Goal: Task Accomplishment & Management: Manage account settings

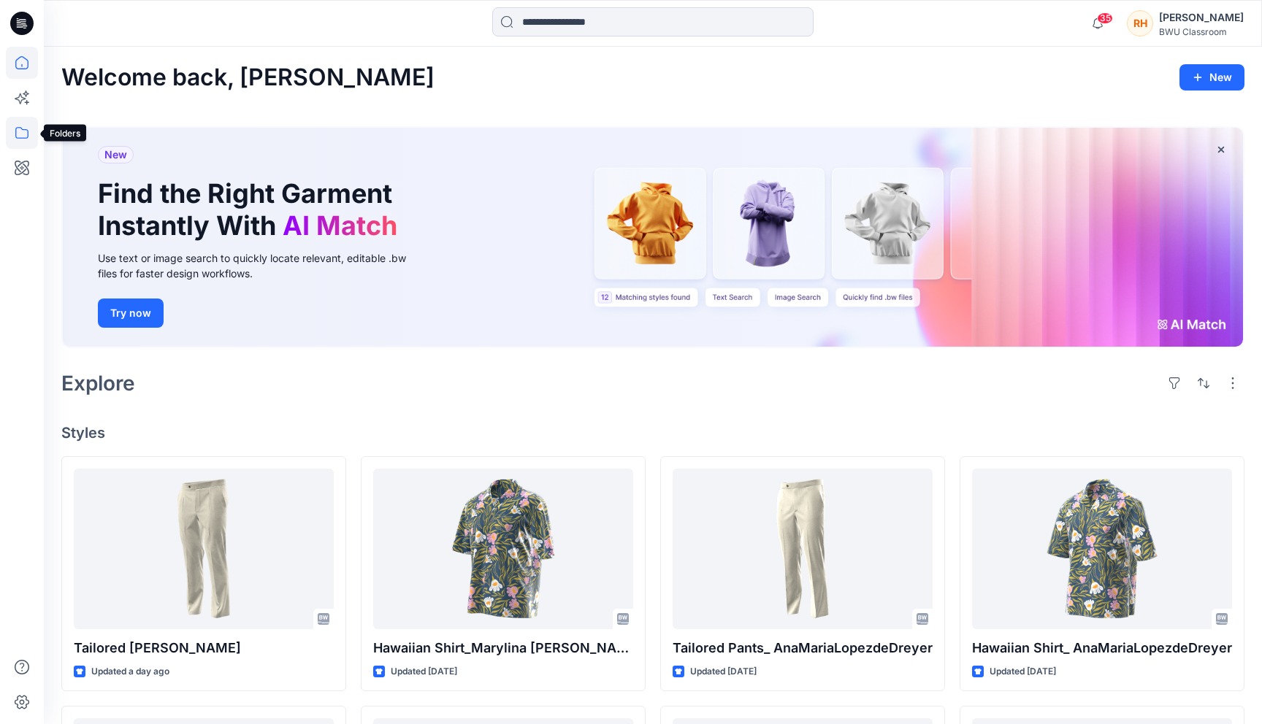
click at [16, 125] on icon at bounding box center [22, 133] width 32 height 32
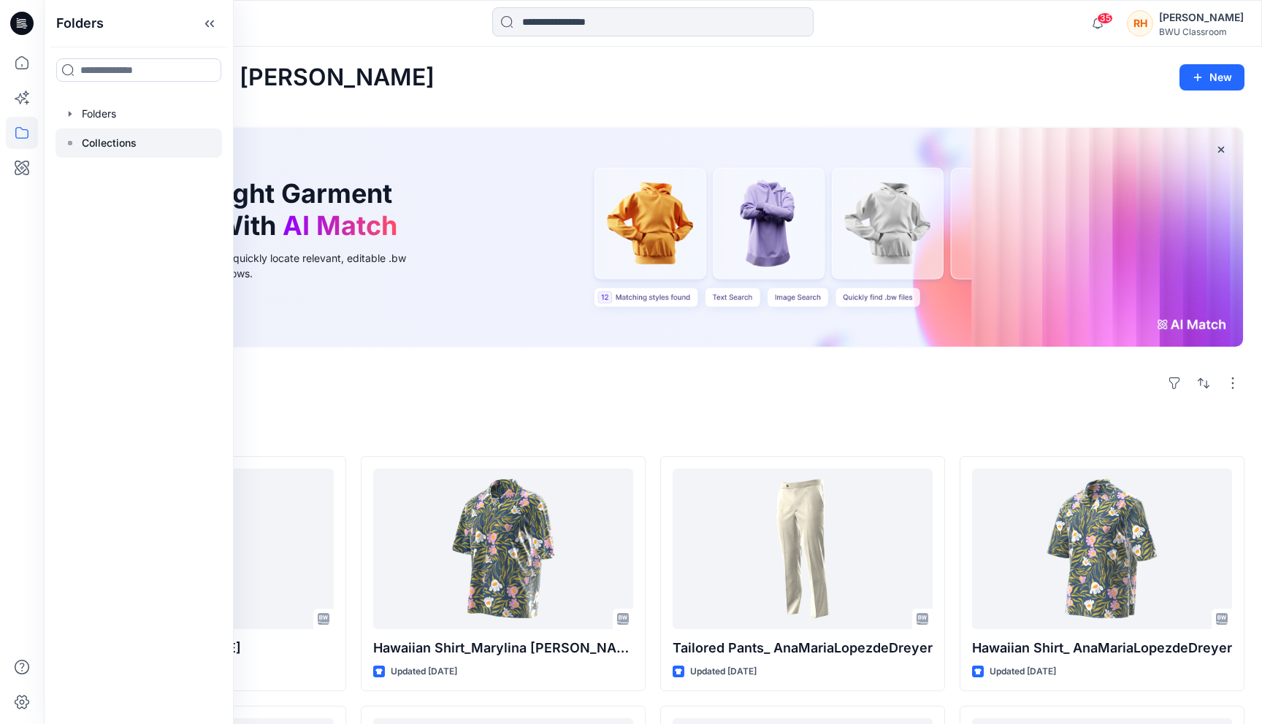
click at [124, 150] on p "Collections" at bounding box center [109, 143] width 55 height 18
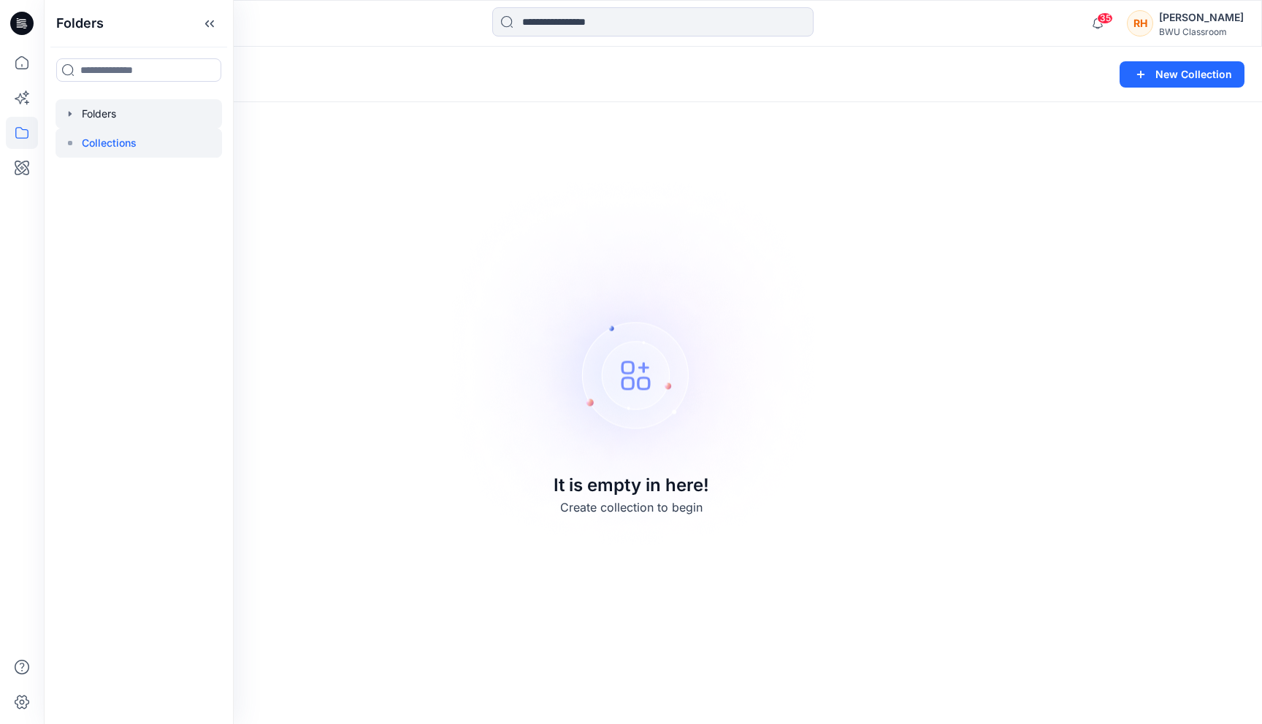
click at [74, 115] on icon "button" at bounding box center [70, 114] width 12 height 12
click at [122, 147] on p "DPC Expert" at bounding box center [123, 143] width 55 height 18
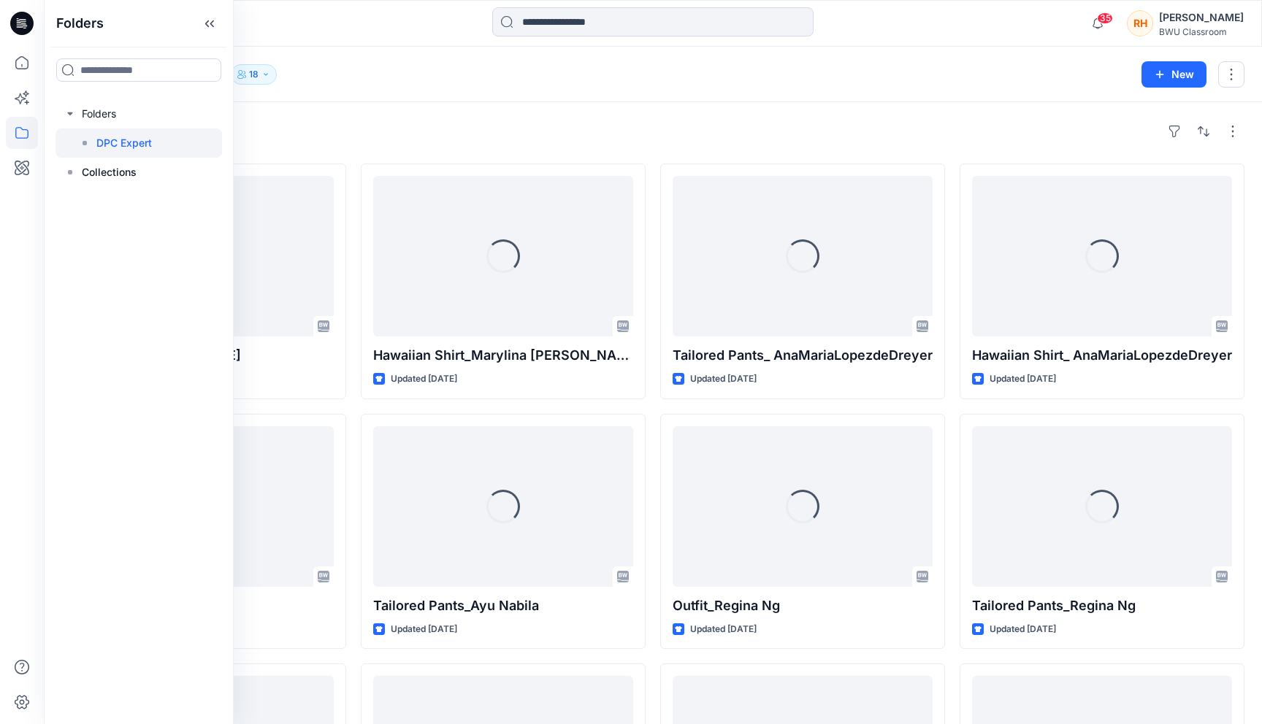
click at [369, 90] on div "Folders DPC Expert 18 New" at bounding box center [653, 74] width 1218 height 55
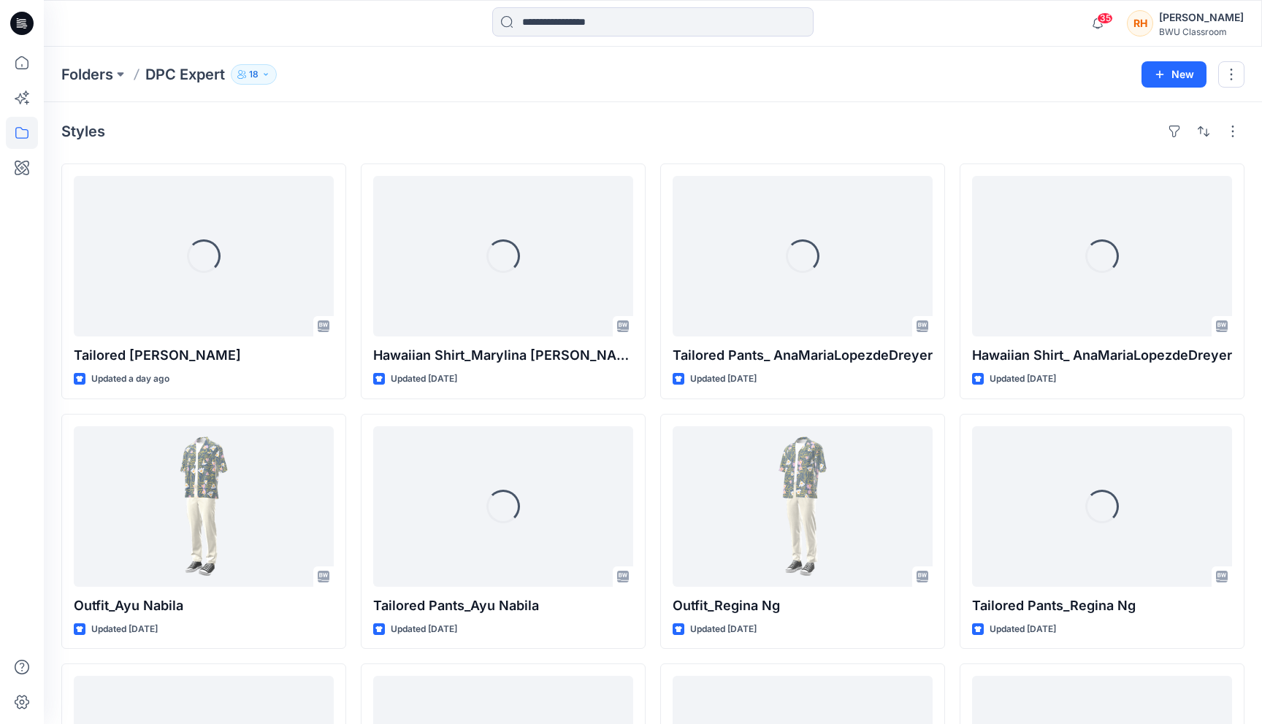
click at [242, 78] on icon "button" at bounding box center [240, 76] width 7 height 4
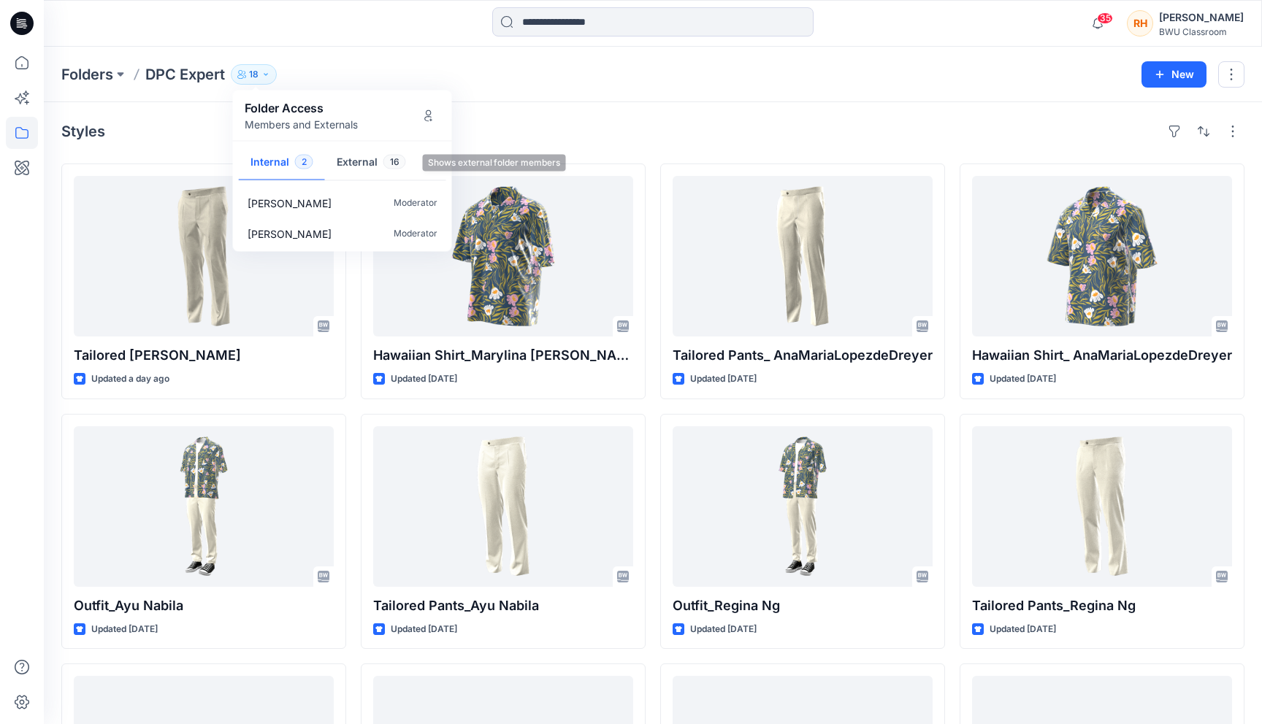
click at [361, 155] on button "External 16" at bounding box center [371, 163] width 93 height 37
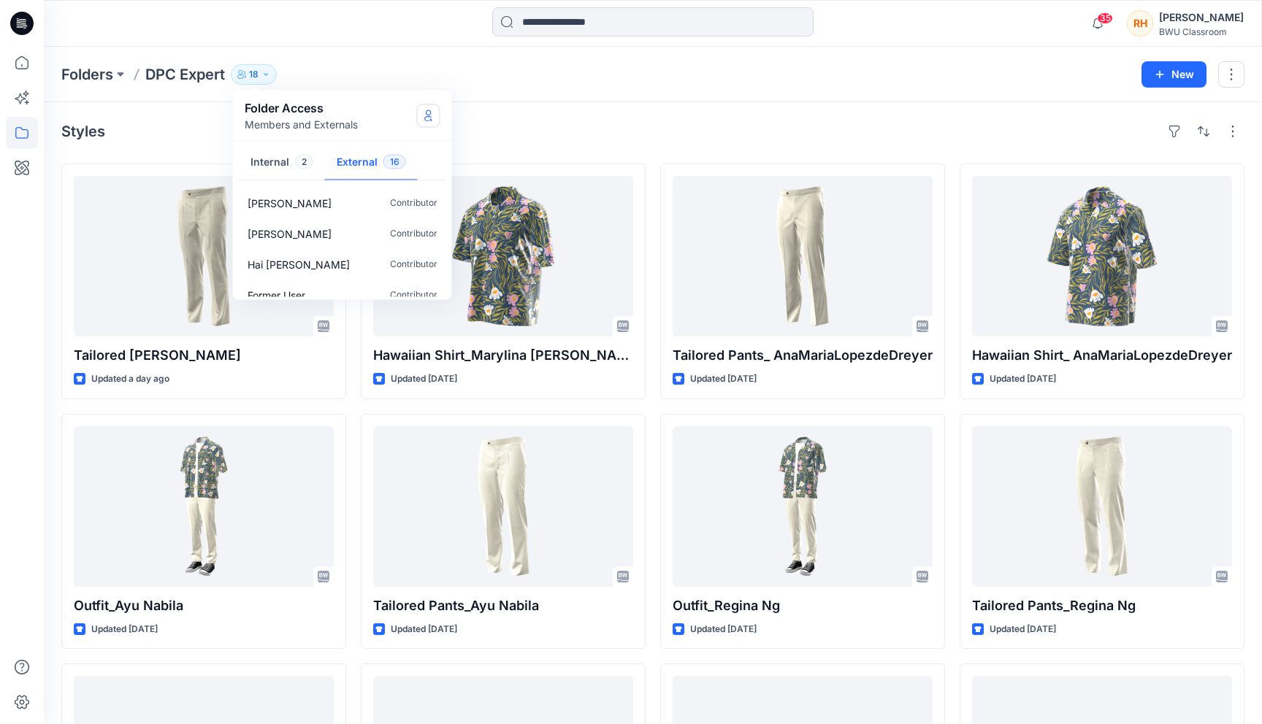
click at [424, 118] on icon "Manage Users" at bounding box center [427, 118] width 7 height 6
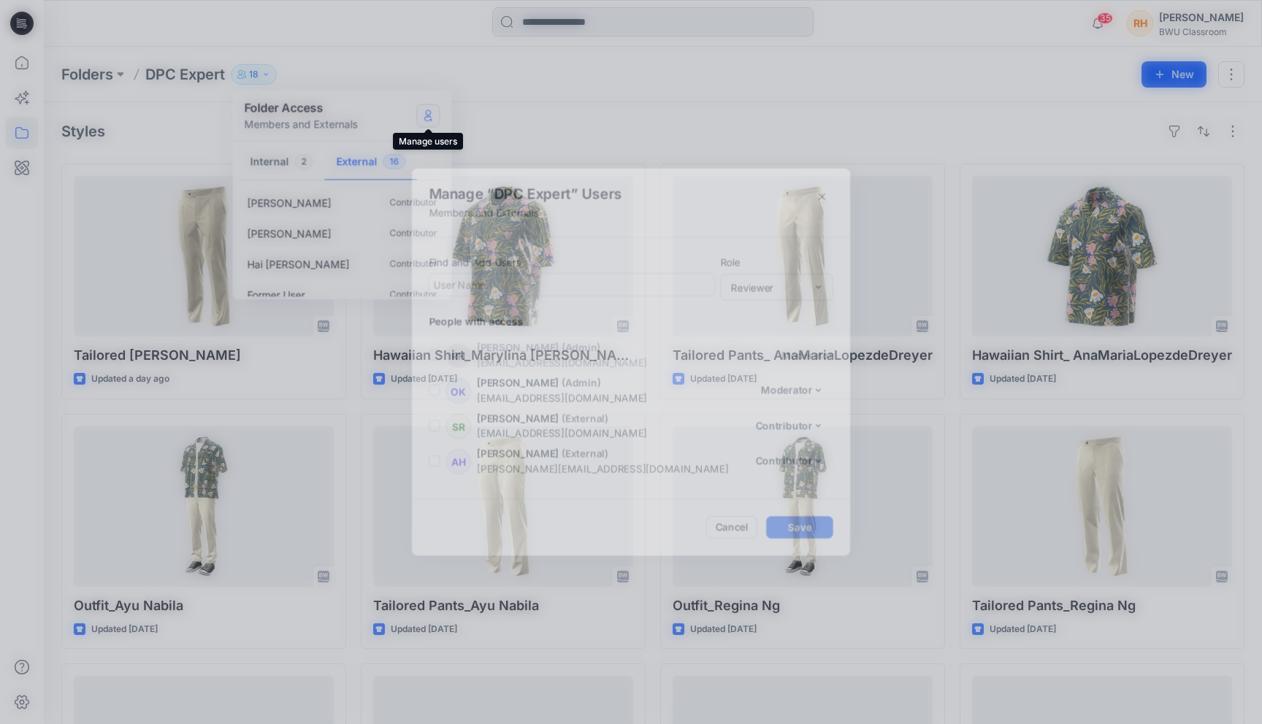
scroll to position [505, 0]
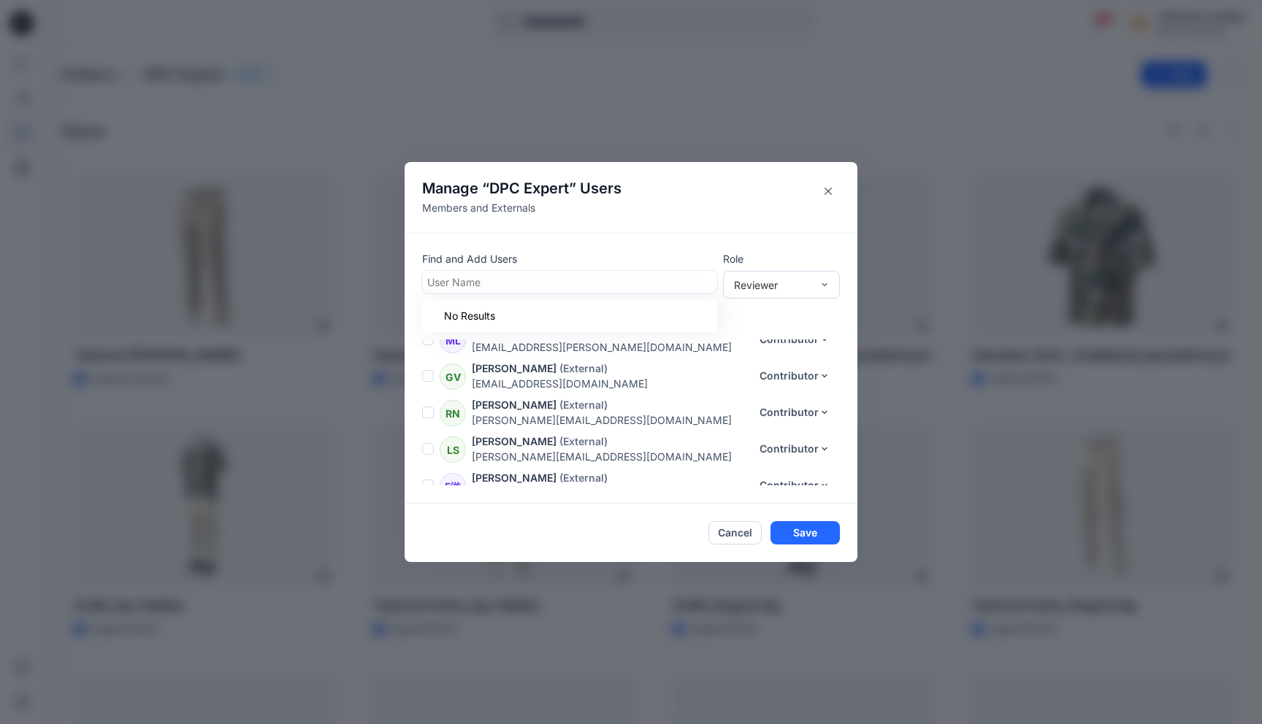
click at [578, 284] on div at bounding box center [569, 282] width 285 height 18
type input "*"
click at [819, 193] on button "Close" at bounding box center [827, 191] width 23 height 23
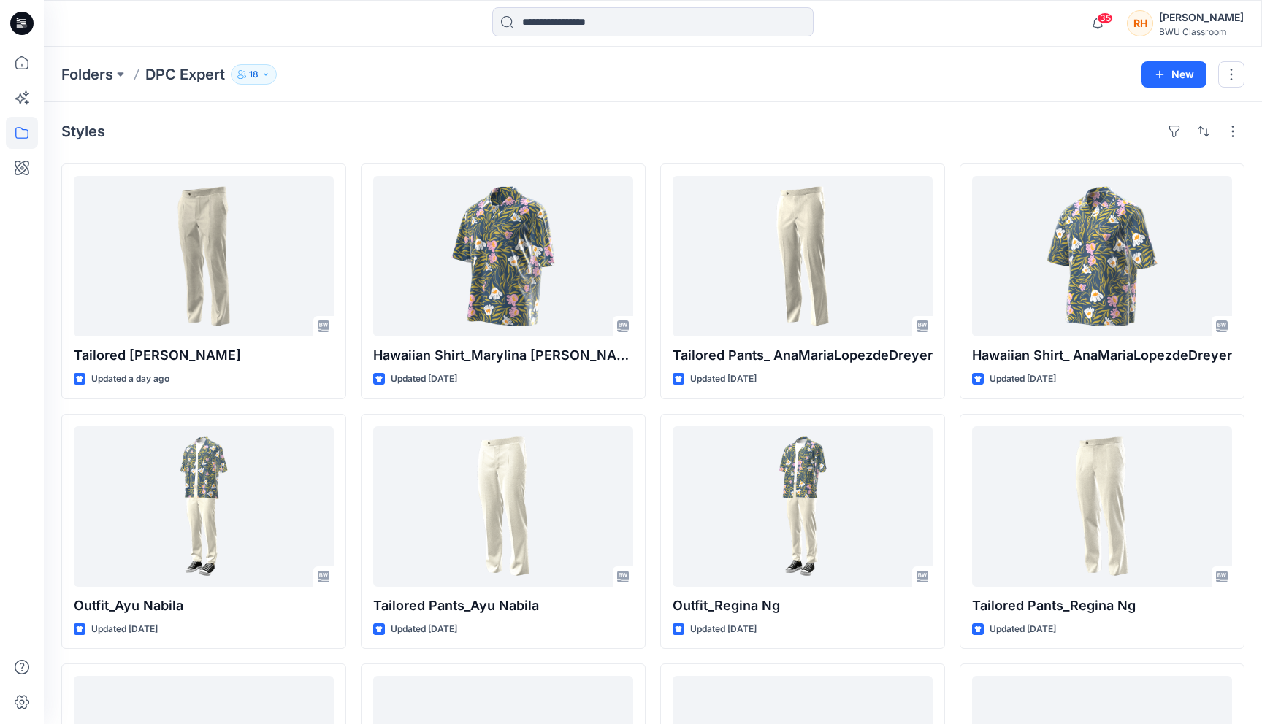
click at [1172, 14] on div "[PERSON_NAME]" at bounding box center [1201, 18] width 85 height 18
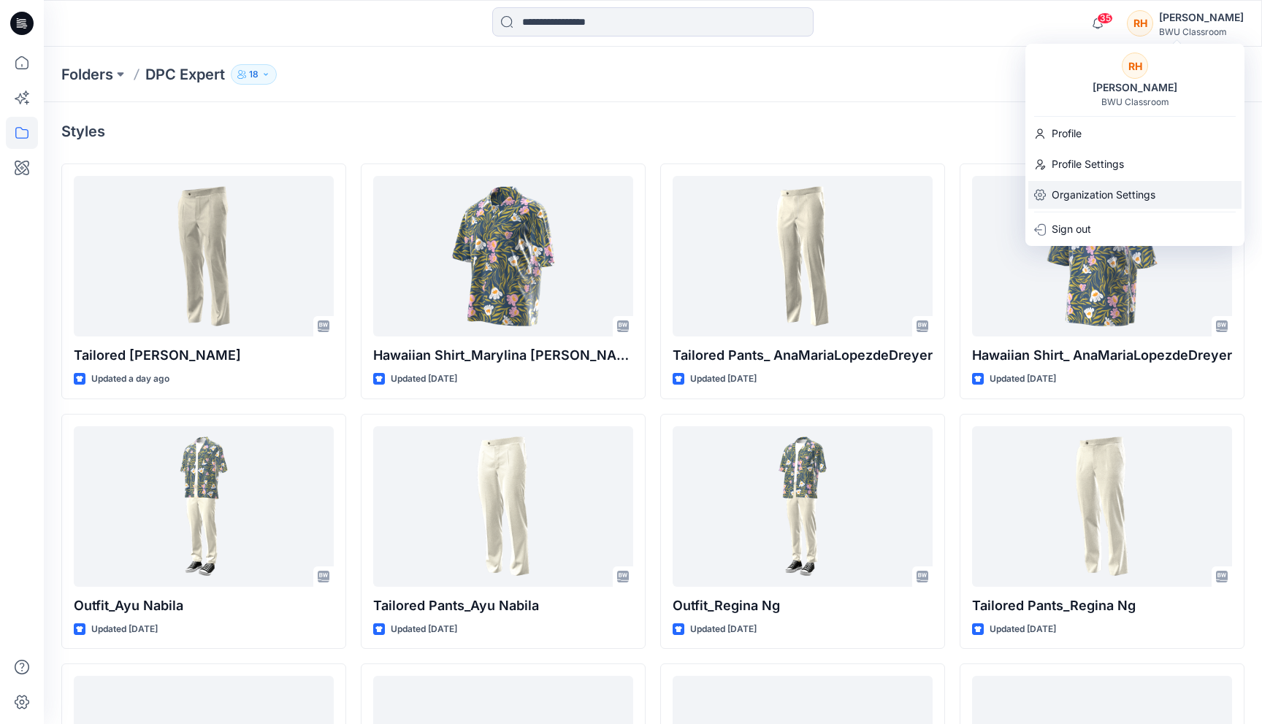
click at [1079, 193] on p "Organization Settings" at bounding box center [1103, 195] width 104 height 28
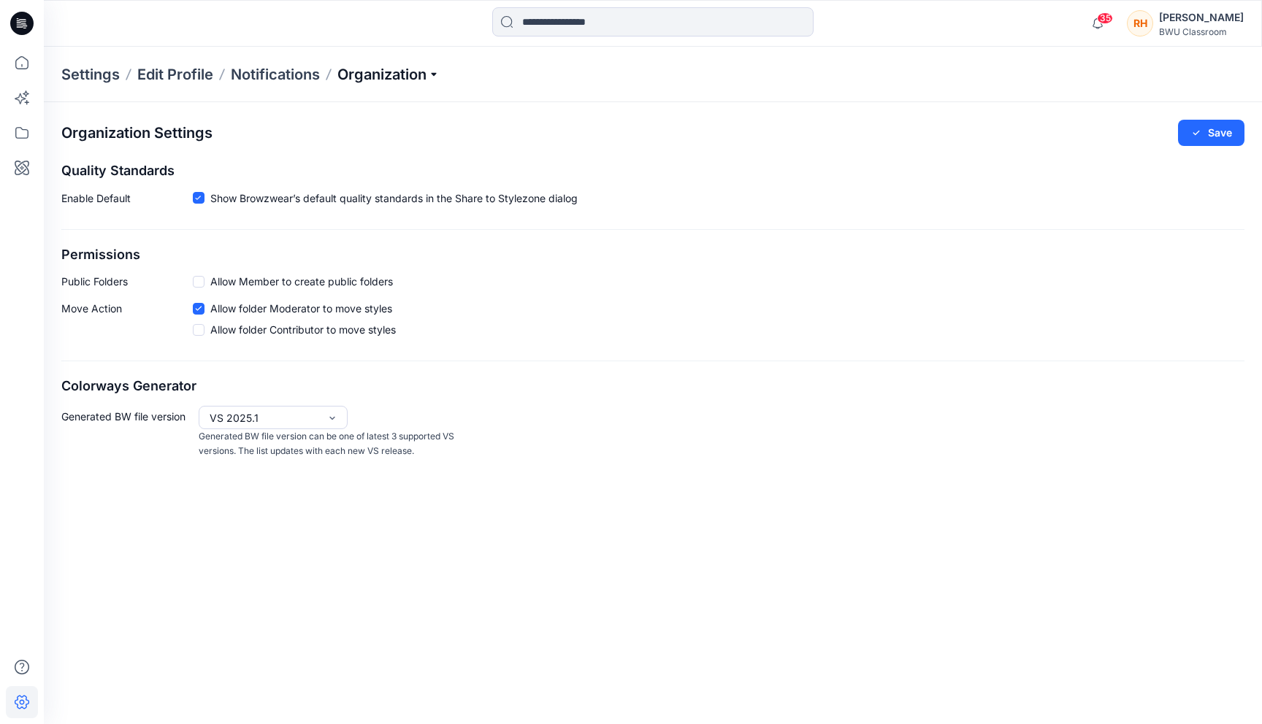
click at [413, 72] on p "Organization" at bounding box center [388, 74] width 102 height 20
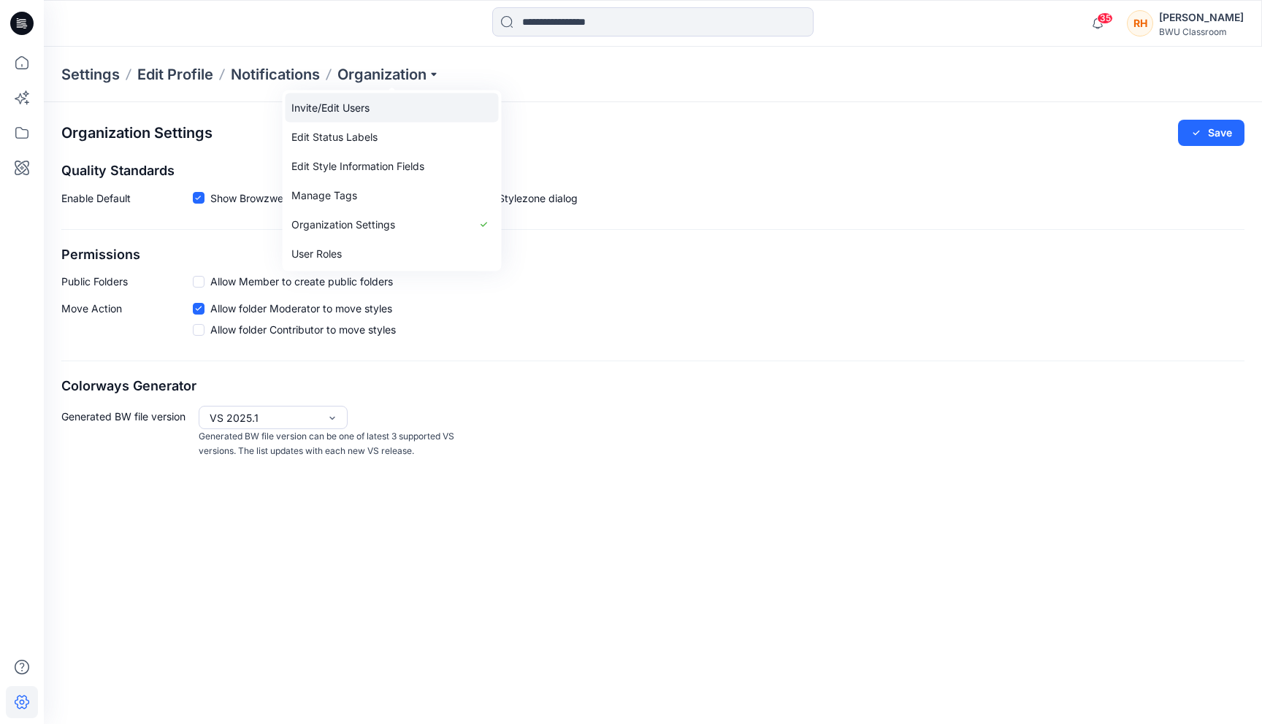
click at [391, 107] on link "Invite/Edit Users" at bounding box center [392, 107] width 213 height 29
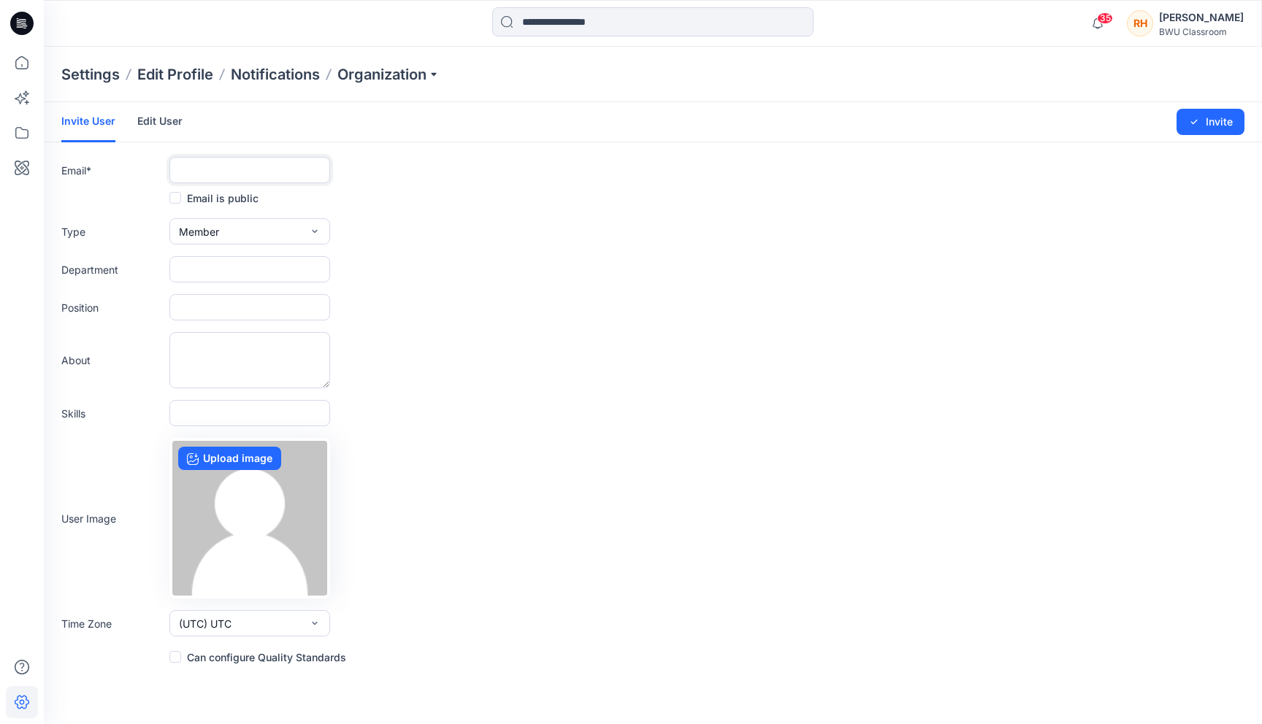
click at [226, 166] on input "text" at bounding box center [249, 170] width 161 height 26
paste input "**********"
type input "**********"
click at [410, 212] on form "**********" at bounding box center [653, 384] width 1218 height 564
click at [301, 226] on button "Member" at bounding box center [249, 231] width 161 height 26
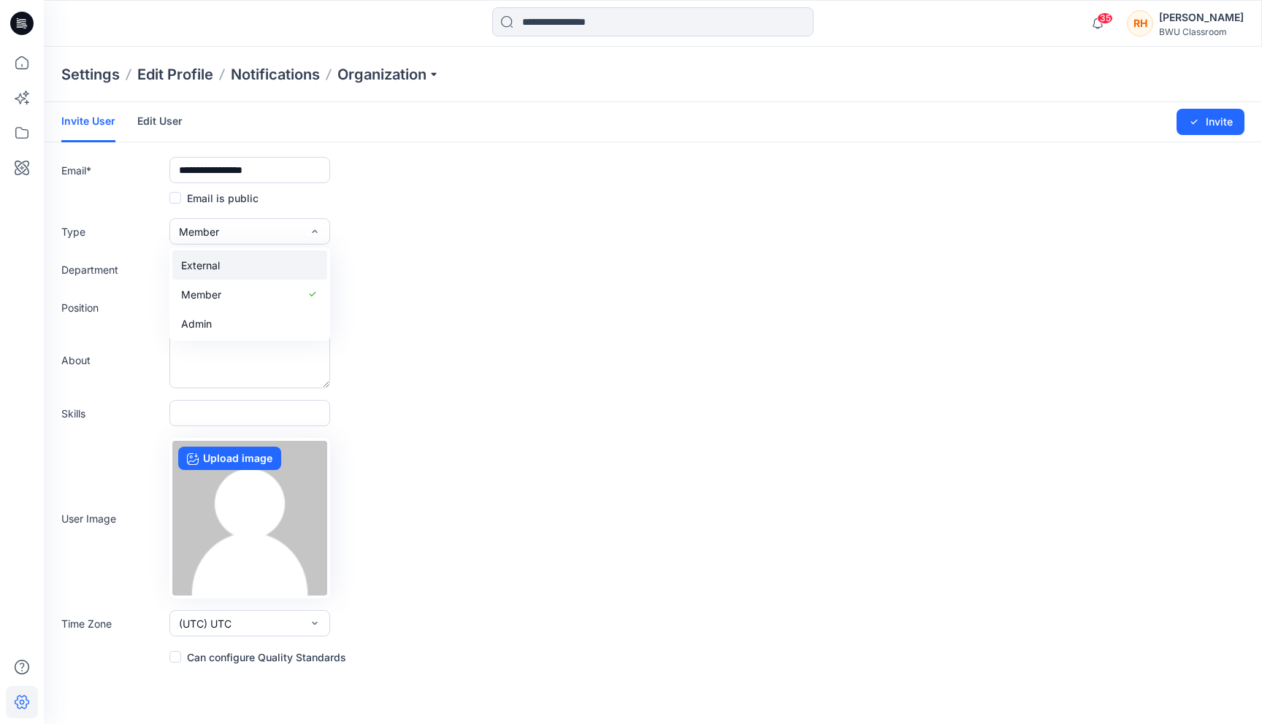
click at [269, 251] on button "External" at bounding box center [249, 264] width 155 height 29
click at [253, 269] on input "text" at bounding box center [249, 269] width 161 height 26
type input "**********"
click at [389, 373] on div "About" at bounding box center [652, 360] width 1183 height 56
click at [1205, 119] on button "Invite" at bounding box center [1210, 122] width 68 height 26
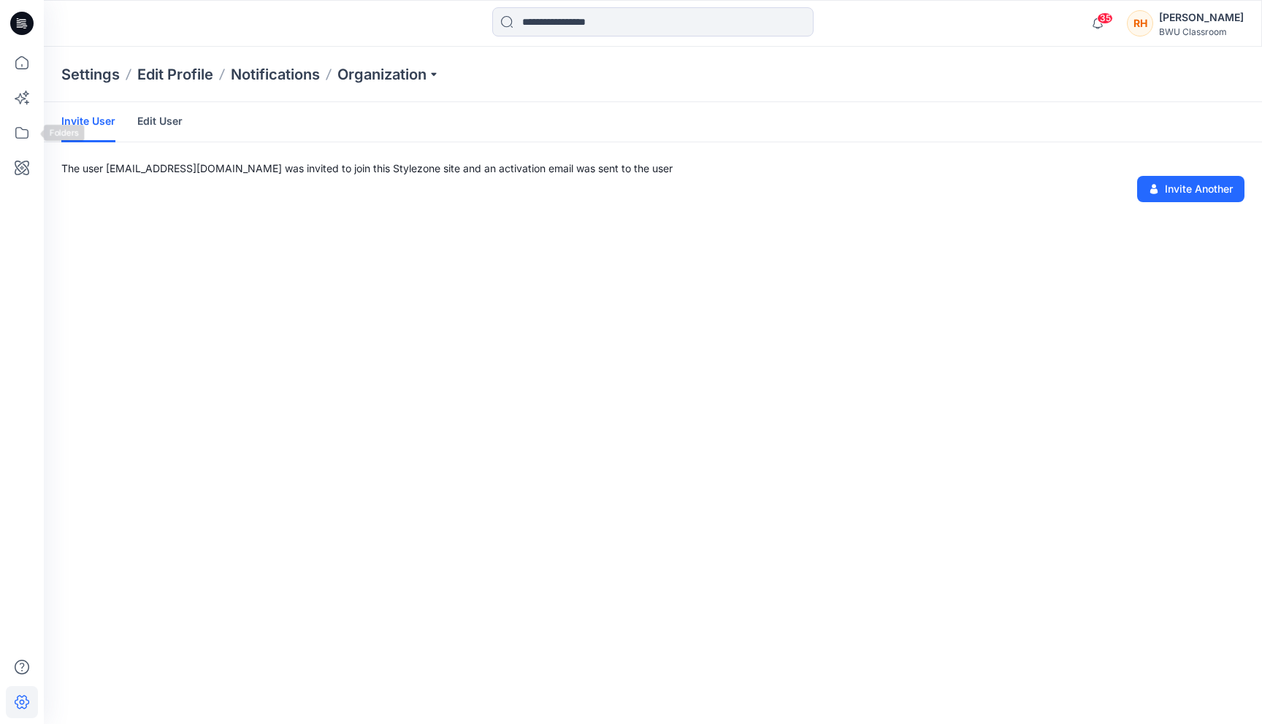
click at [0, 134] on div at bounding box center [22, 362] width 44 height 724
click at [16, 134] on icon at bounding box center [21, 133] width 13 height 12
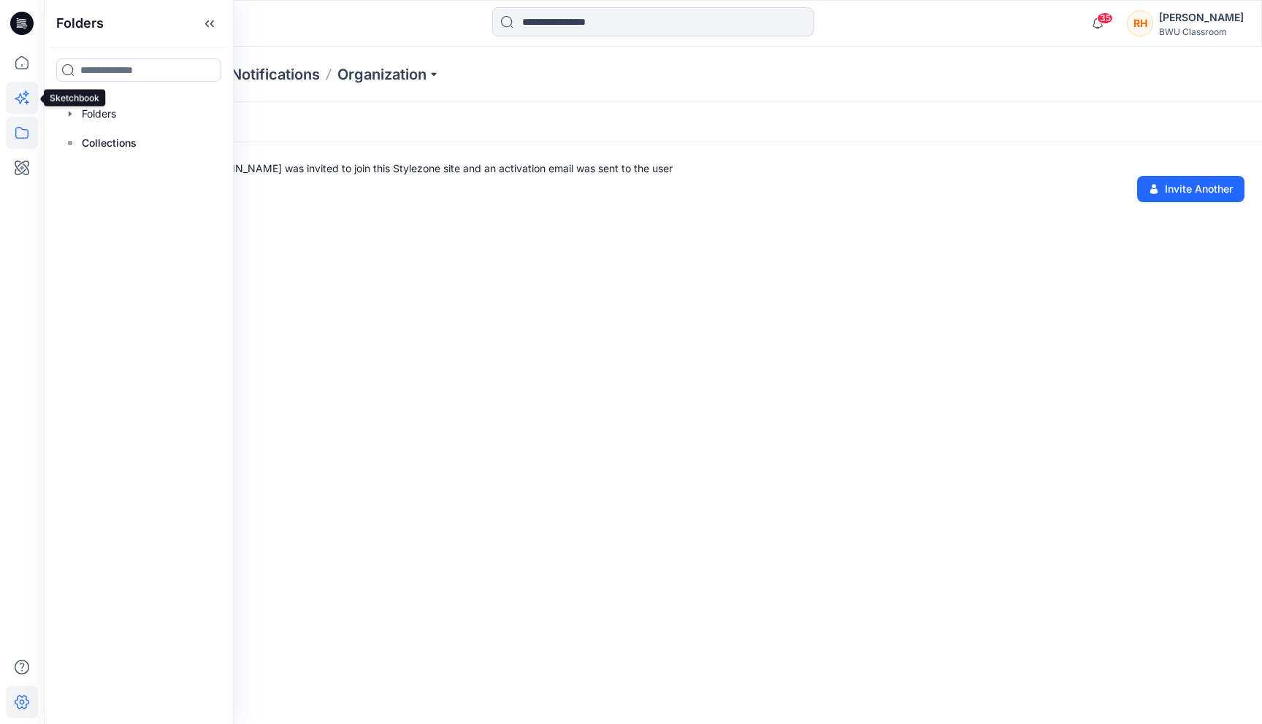
click at [18, 101] on icon at bounding box center [22, 98] width 32 height 32
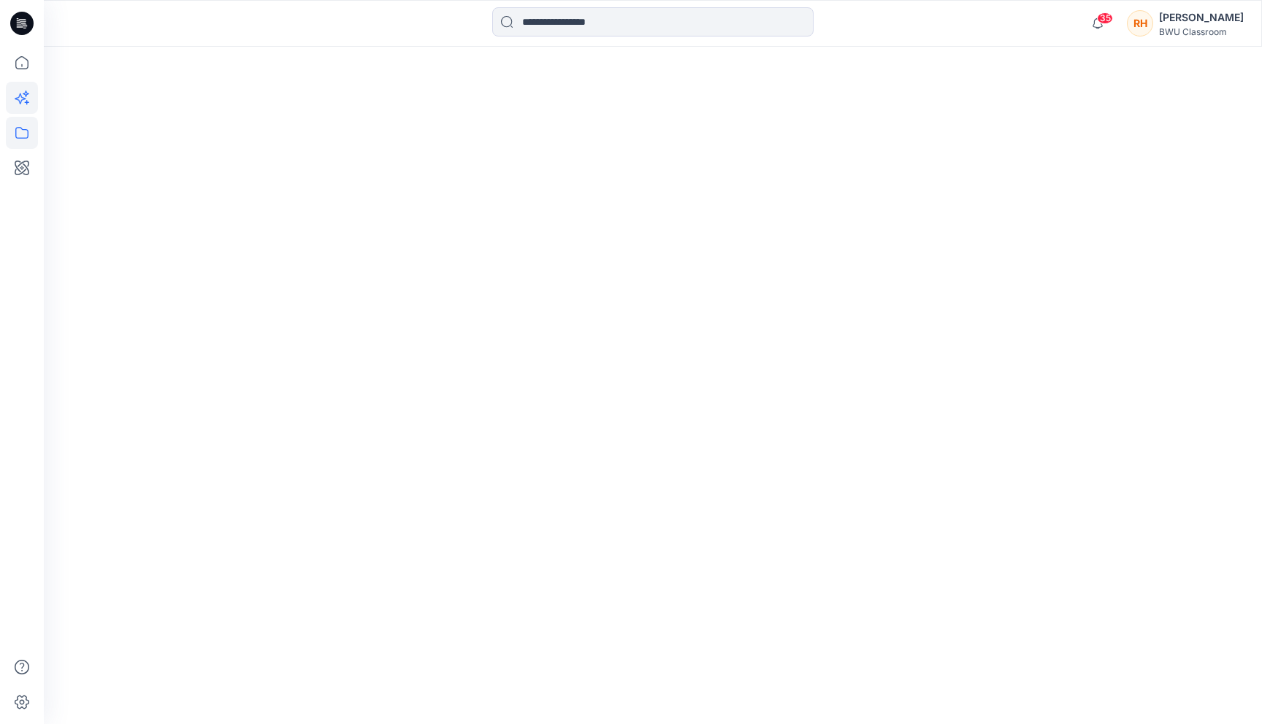
click at [22, 132] on icon at bounding box center [22, 133] width 32 height 32
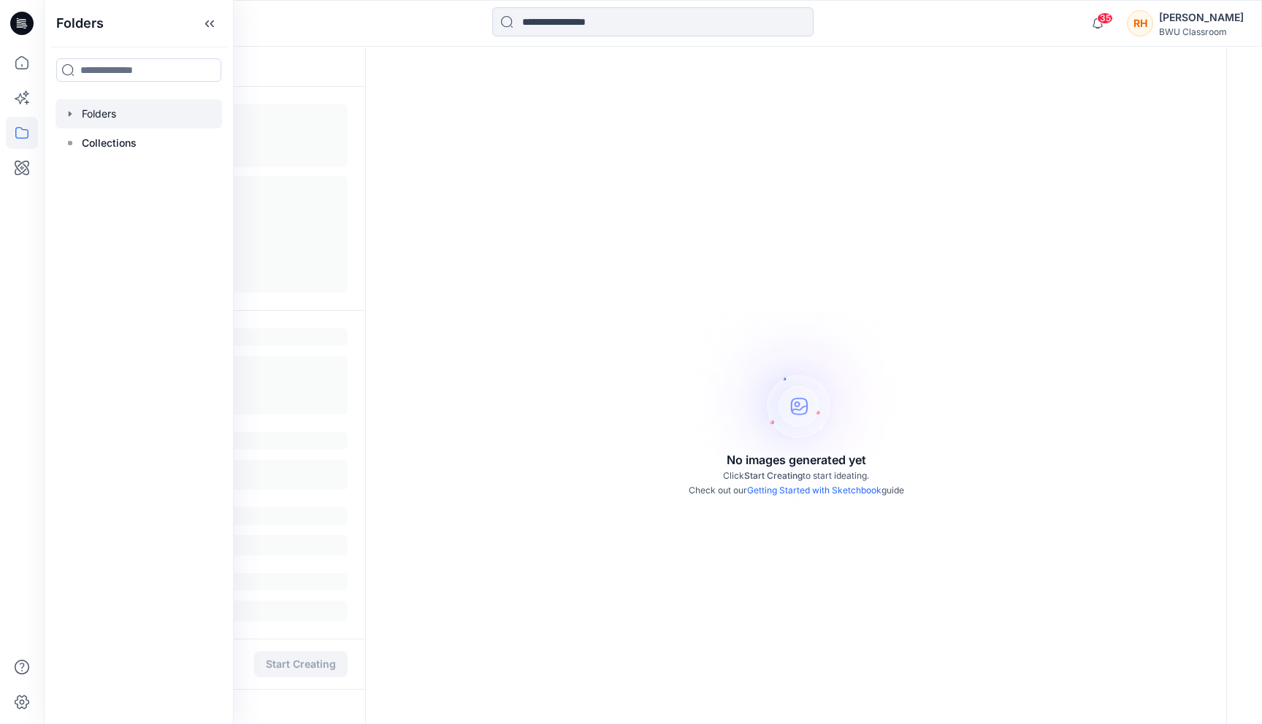
click at [93, 115] on div at bounding box center [138, 113] width 166 height 29
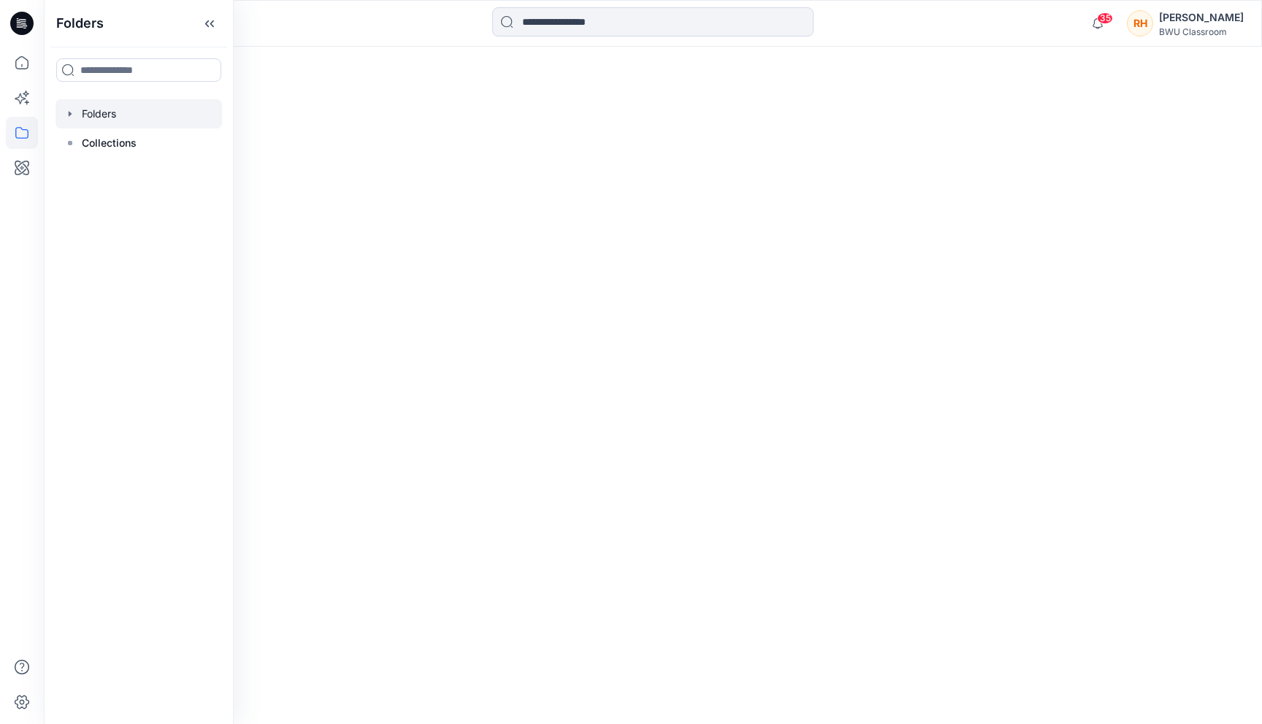
click at [73, 115] on icon "button" at bounding box center [70, 114] width 12 height 12
click at [112, 144] on p "DPC Expert" at bounding box center [123, 143] width 55 height 18
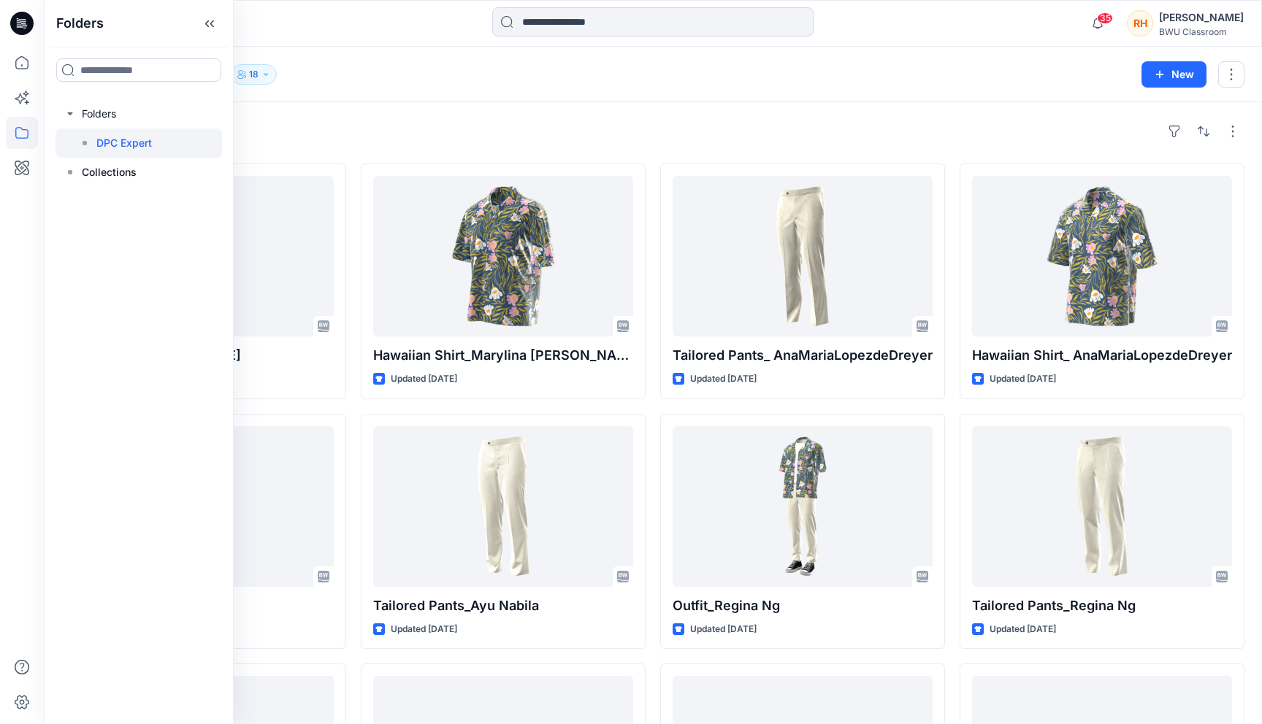
click at [513, 120] on div "Styles" at bounding box center [652, 131] width 1183 height 23
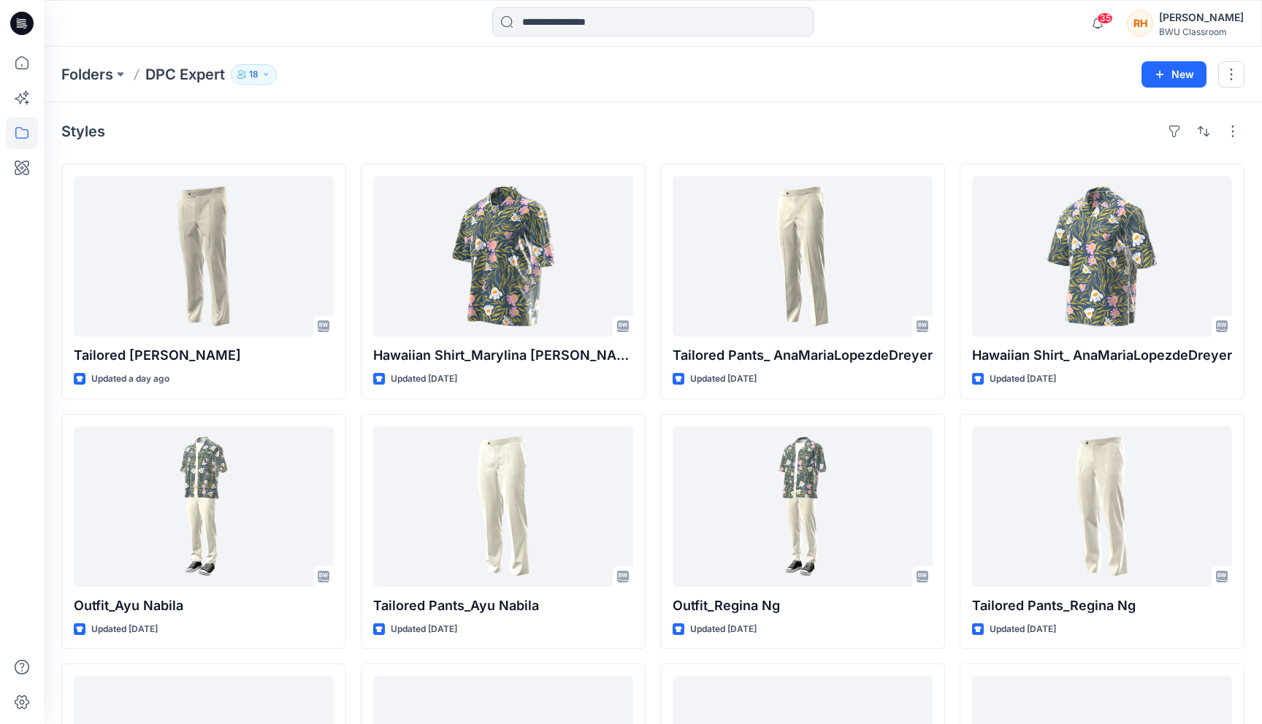
click at [254, 74] on p "18" at bounding box center [253, 74] width 9 height 16
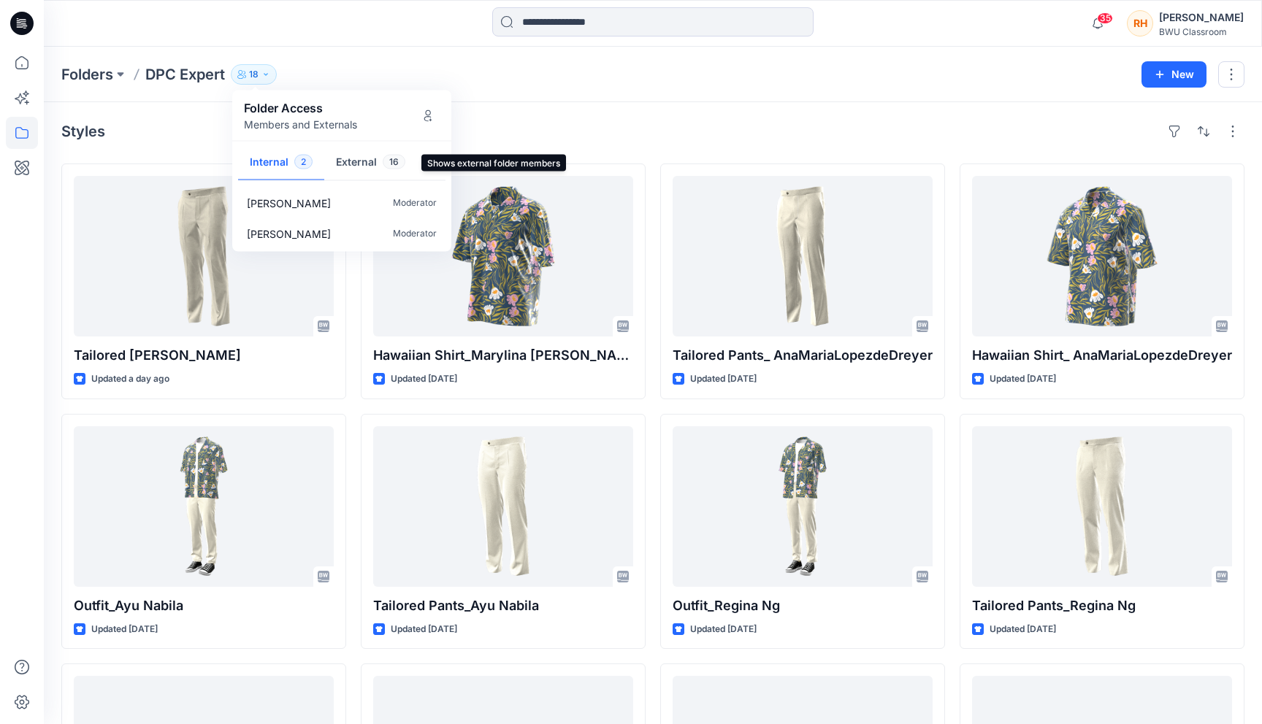
click at [370, 158] on button "External 16" at bounding box center [370, 163] width 93 height 37
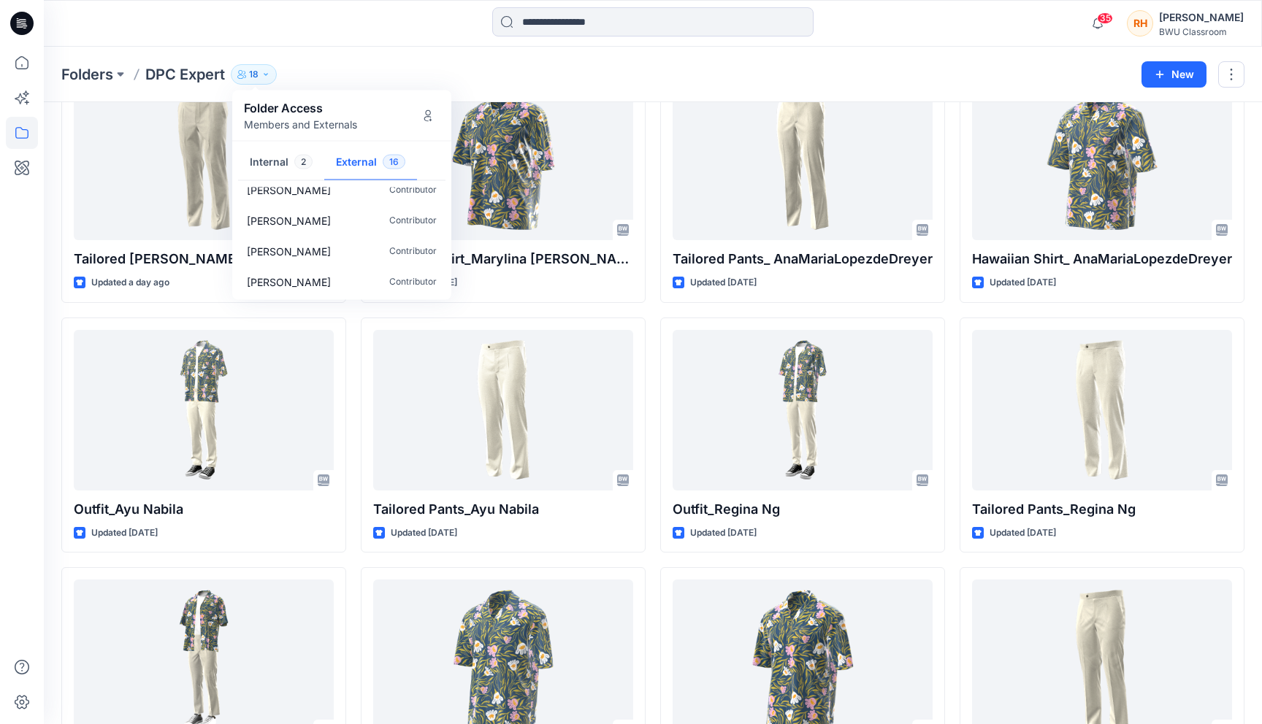
scroll to position [100, 0]
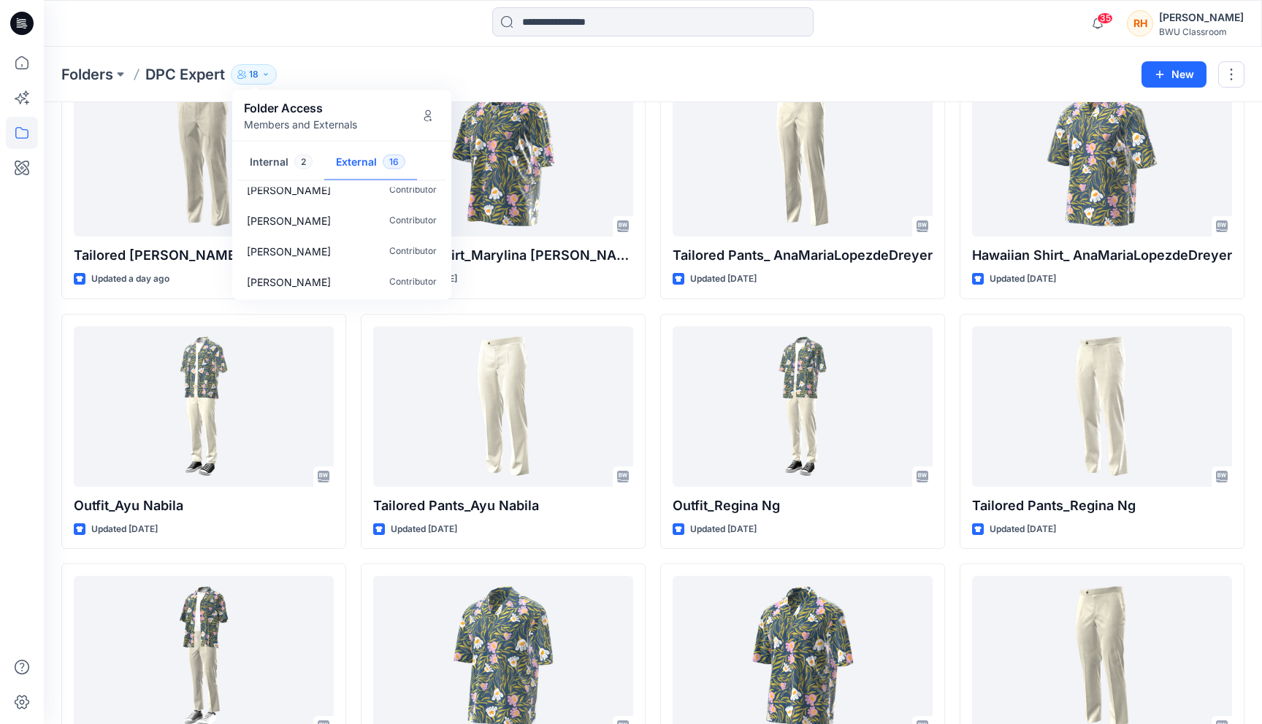
click at [581, 310] on div "Hawaiian Shirt_Marylina [PERSON_NAME] Updated [DATE] Tailored Pants_Ayu [PERSON…" at bounding box center [503, 432] width 285 height 736
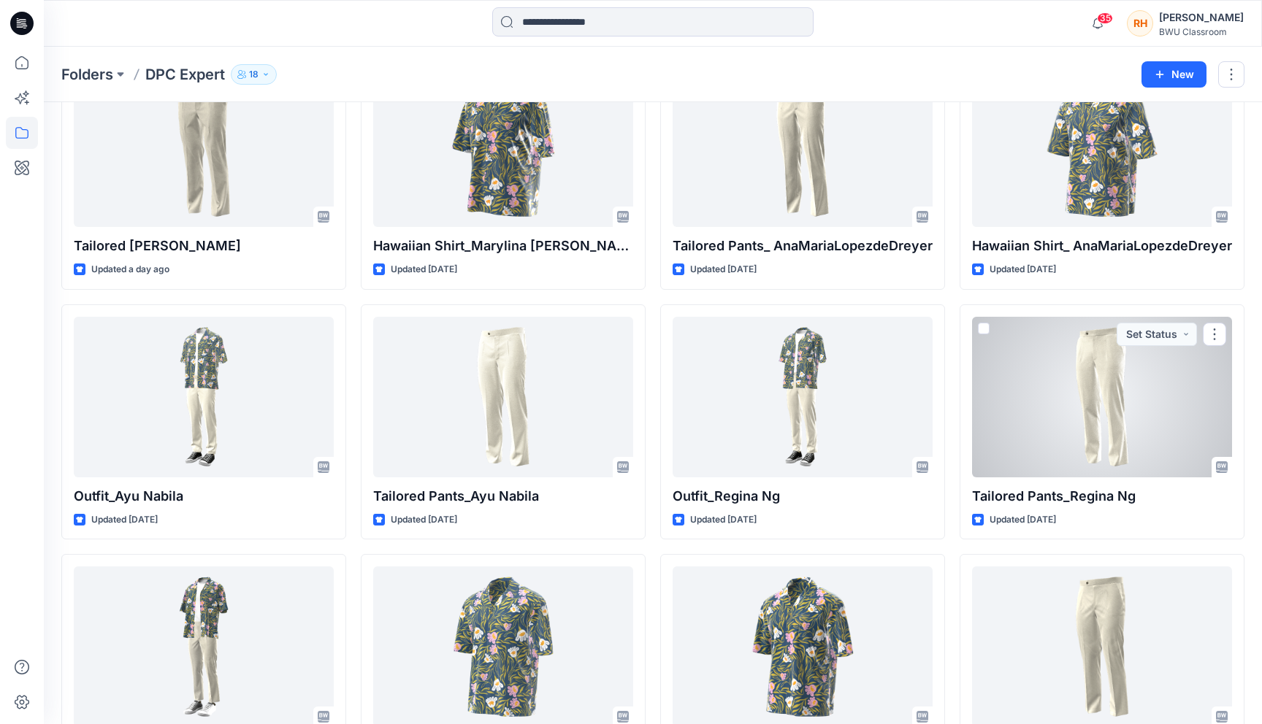
scroll to position [0, 0]
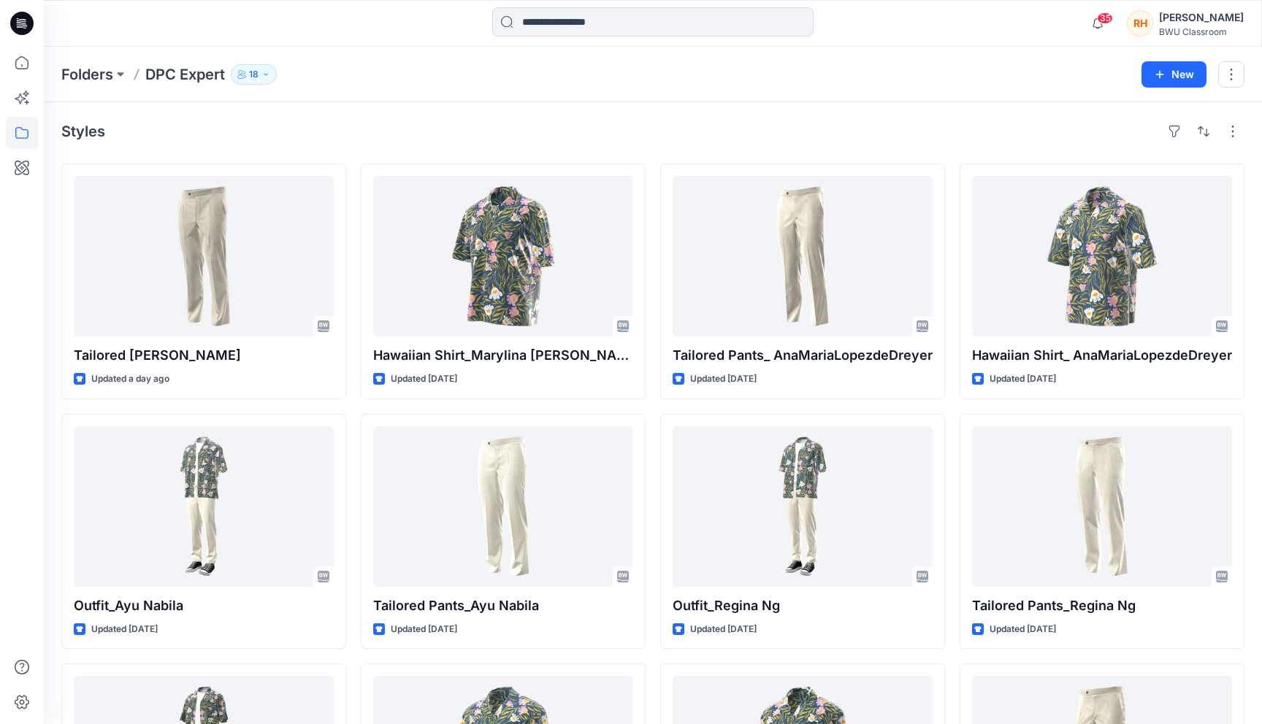
click at [983, 85] on div "Folders DPC Expert 18 Folder Access Members and Externals Internal 2 External 1…" at bounding box center [653, 74] width 1218 height 55
click at [1220, 75] on button "button" at bounding box center [1231, 74] width 26 height 26
click at [1007, 80] on div "Folders DPC Expert 18 Folder Access Members and Externals Internal 2 External 1…" at bounding box center [595, 74] width 1069 height 20
click at [1176, 31] on div "BWU Classroom" at bounding box center [1201, 31] width 85 height 11
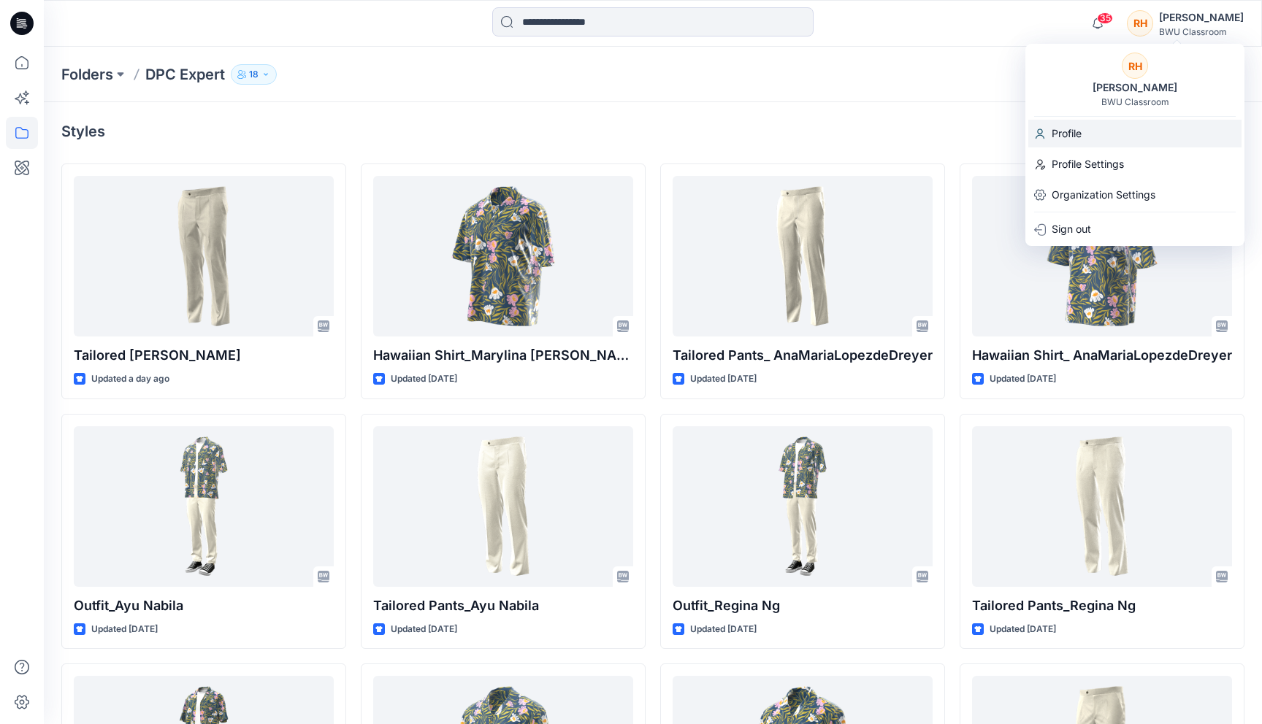
click at [1124, 130] on div "Profile" at bounding box center [1134, 134] width 213 height 28
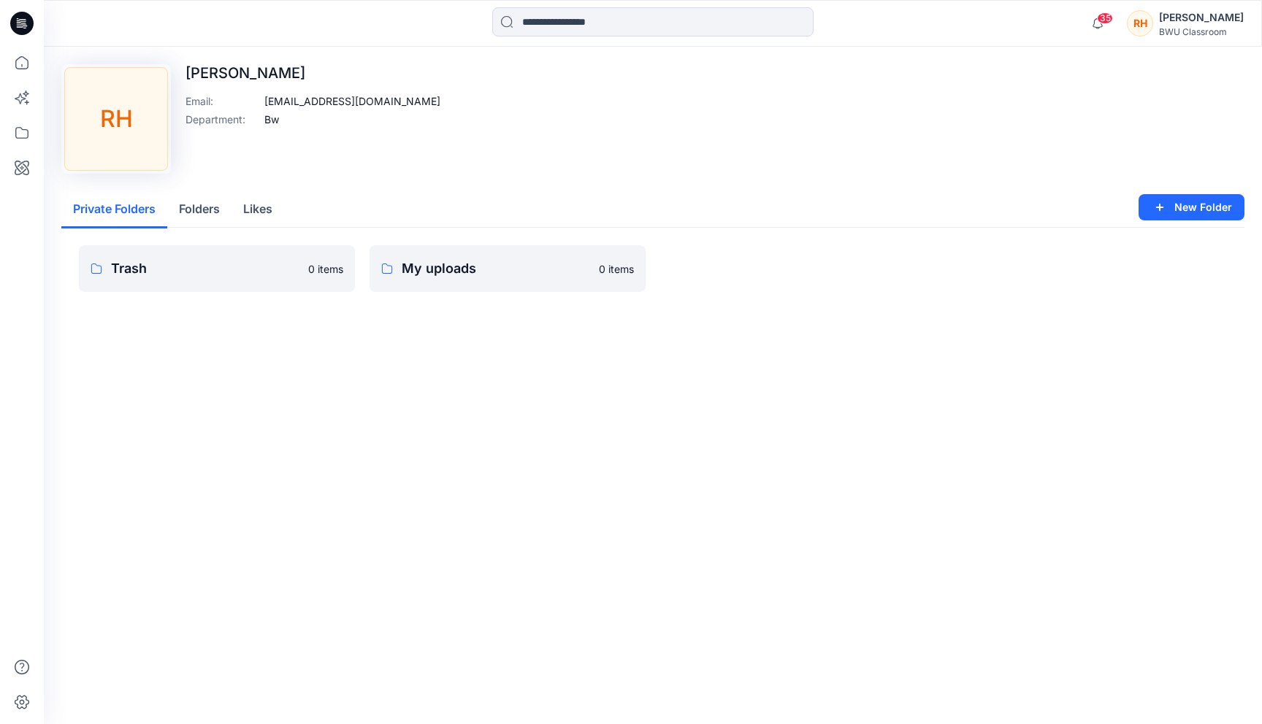
click at [211, 212] on button "Folders" at bounding box center [199, 209] width 64 height 37
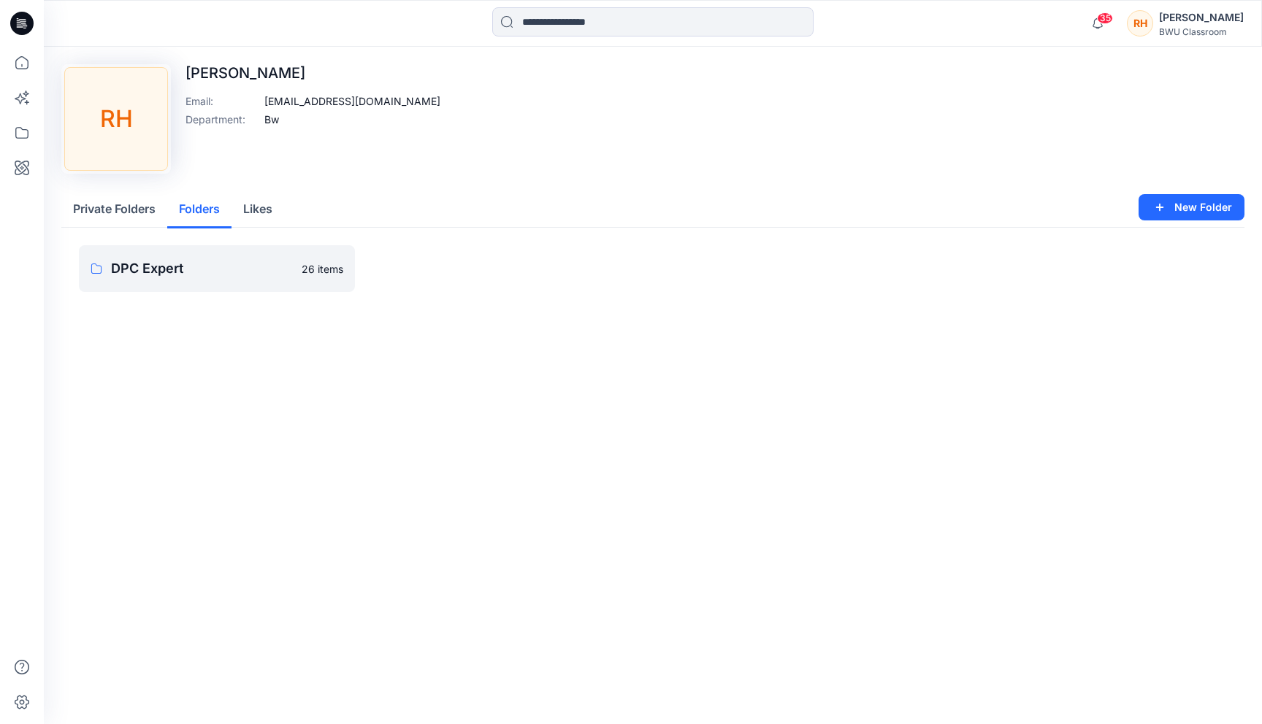
click at [228, 336] on div "Upload Image [PERSON_NAME] Binte [PERSON_NAME] Email : [EMAIL_ADDRESS][DOMAIN_N…" at bounding box center [653, 199] width 1218 height 304
click at [120, 205] on button "Private Folders" at bounding box center [114, 209] width 106 height 37
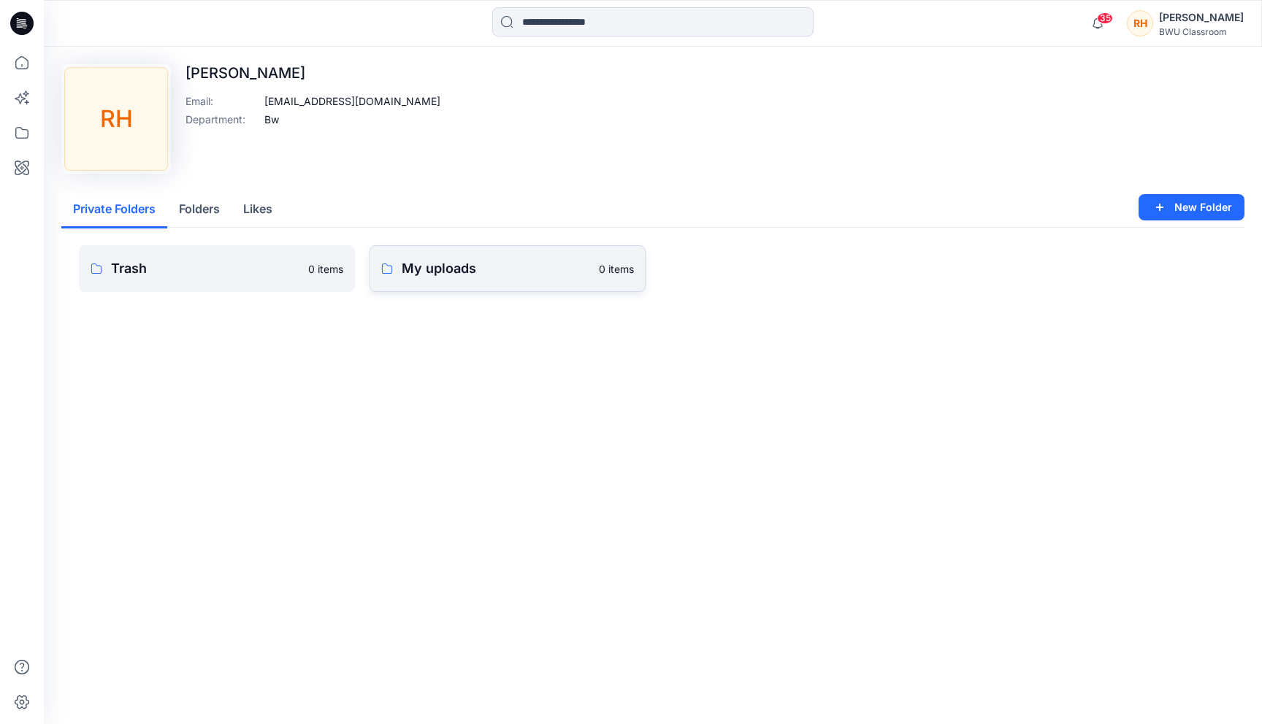
click at [442, 276] on p "My uploads" at bounding box center [496, 268] width 188 height 20
click at [221, 205] on button "Folders" at bounding box center [199, 209] width 64 height 37
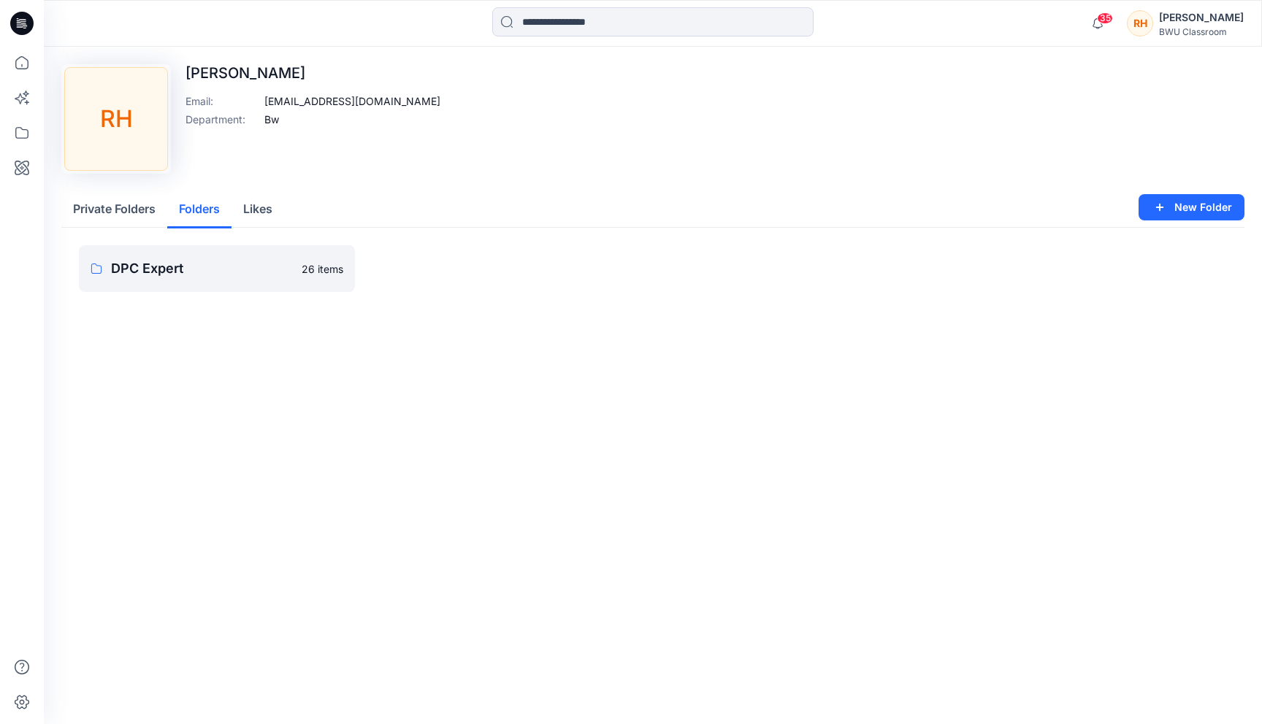
click at [267, 205] on button "Likes" at bounding box center [257, 209] width 53 height 37
click at [207, 212] on button "Folders" at bounding box center [199, 209] width 64 height 37
click at [558, 346] on div "Upload Image [PERSON_NAME] Binte [PERSON_NAME] Email : [EMAIL_ADDRESS][DOMAIN_N…" at bounding box center [653, 199] width 1218 height 304
click at [227, 277] on p "DPC Expert" at bounding box center [215, 268] width 209 height 20
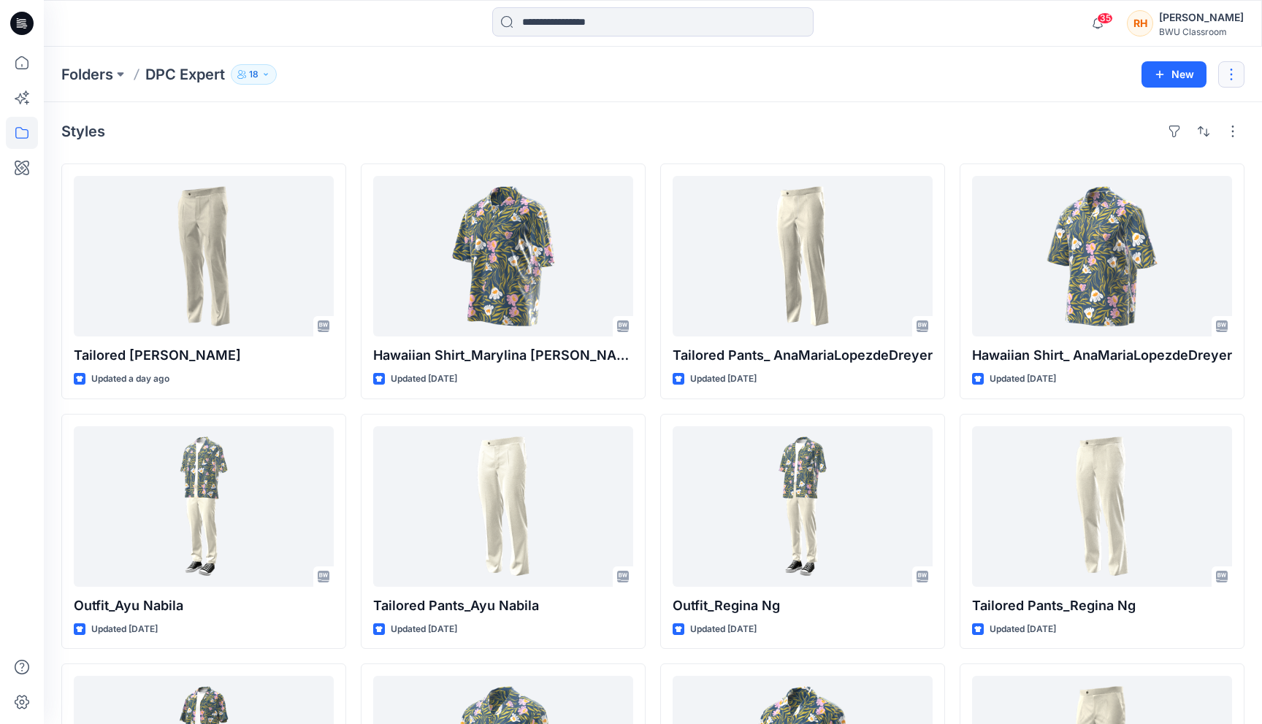
click at [1236, 61] on button "button" at bounding box center [1231, 74] width 26 height 26
click at [1177, 113] on button "Edit" at bounding box center [1163, 109] width 158 height 27
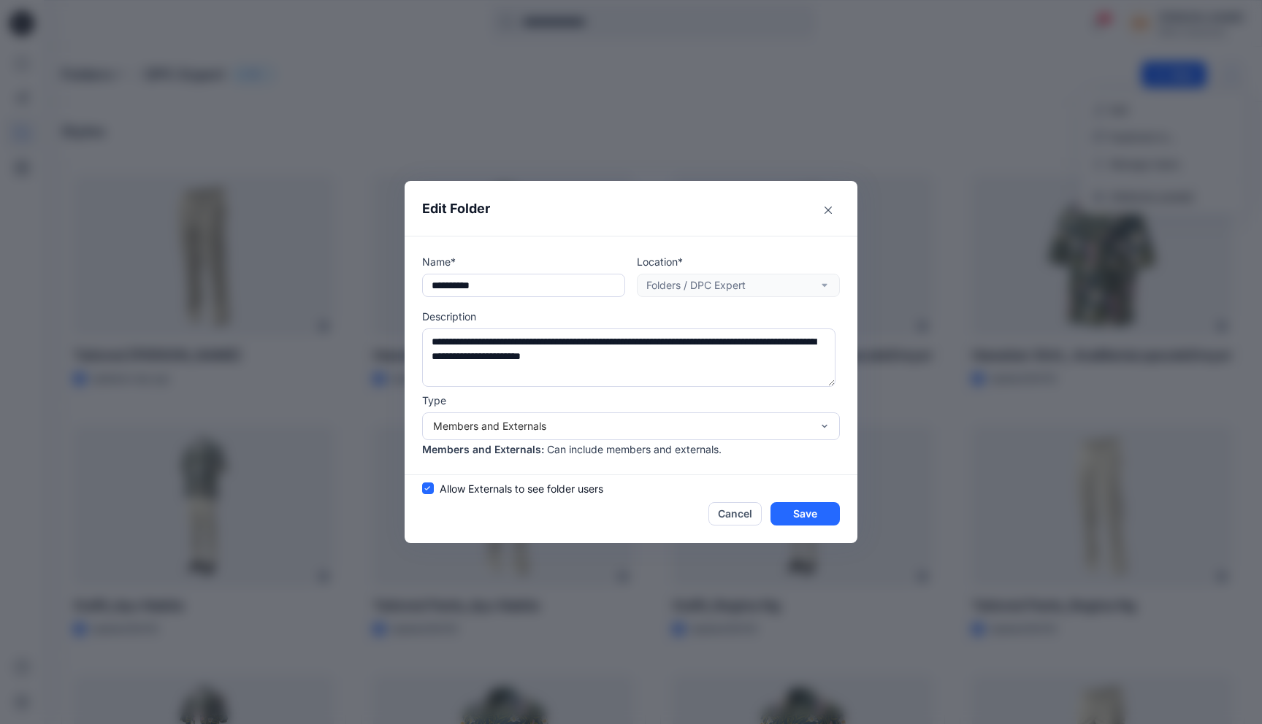
click at [469, 492] on span "Allow Externals to see folder users" at bounding box center [522, 488] width 164 height 15
drag, startPoint x: 547, startPoint y: 451, endPoint x: 728, endPoint y: 460, distance: 181.3
click at [728, 460] on div "**********" at bounding box center [631, 355] width 453 height 239
click at [648, 483] on div "Allow Externals to see folder users Cancel Save" at bounding box center [631, 503] width 418 height 45
click at [816, 519] on button "Save" at bounding box center [804, 513] width 69 height 23
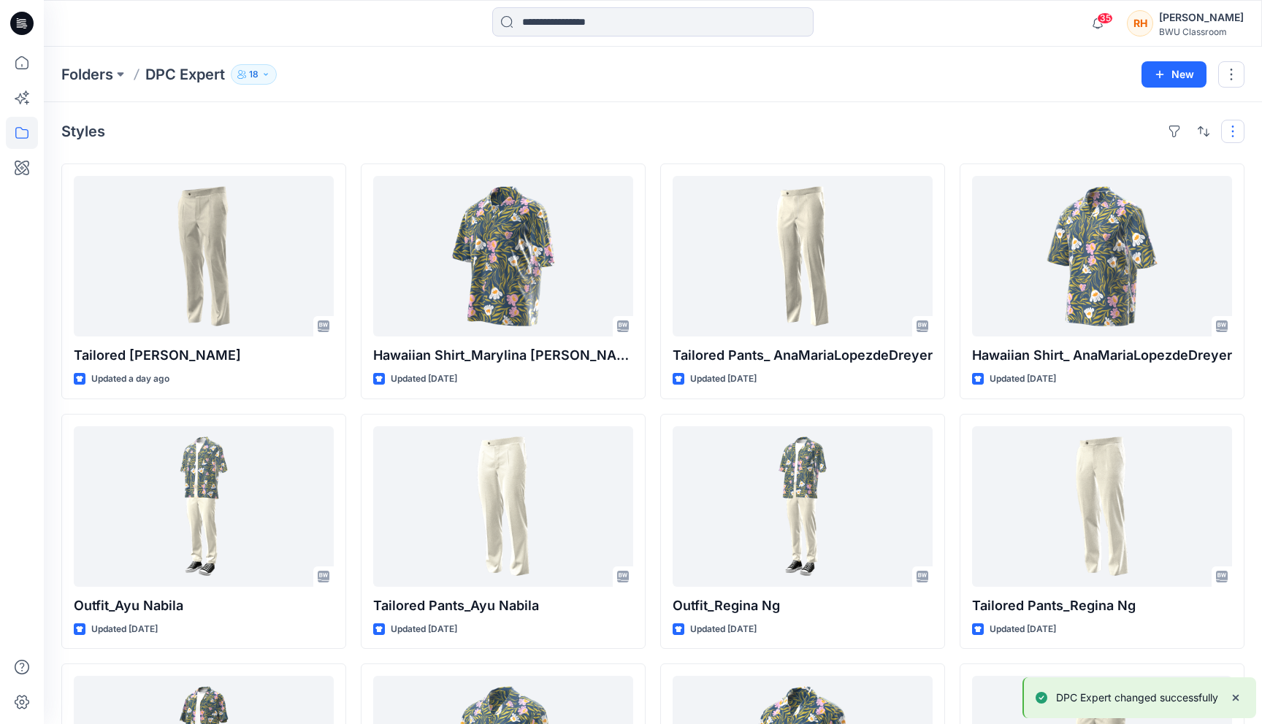
click at [1229, 125] on button "button" at bounding box center [1232, 131] width 23 height 23
click at [1051, 177] on p "Large Grid" at bounding box center [1044, 181] width 73 height 18
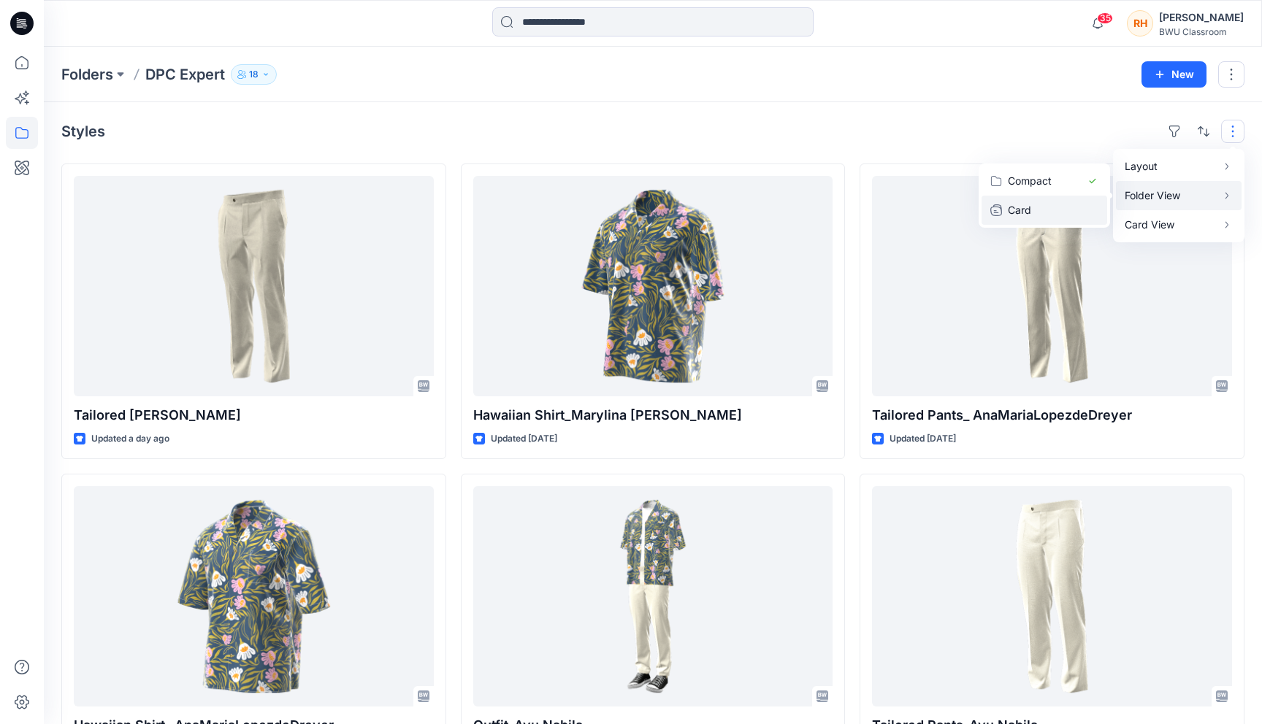
click at [1055, 203] on p "Card" at bounding box center [1044, 211] width 73 height 18
click at [1061, 126] on div "Styles Layout Grid Large Grid Folder View Compact Card Card View Card Info Tags" at bounding box center [652, 131] width 1183 height 23
click at [1231, 124] on button "button" at bounding box center [1232, 131] width 23 height 23
click at [1168, 215] on button "Card View" at bounding box center [1179, 224] width 126 height 29
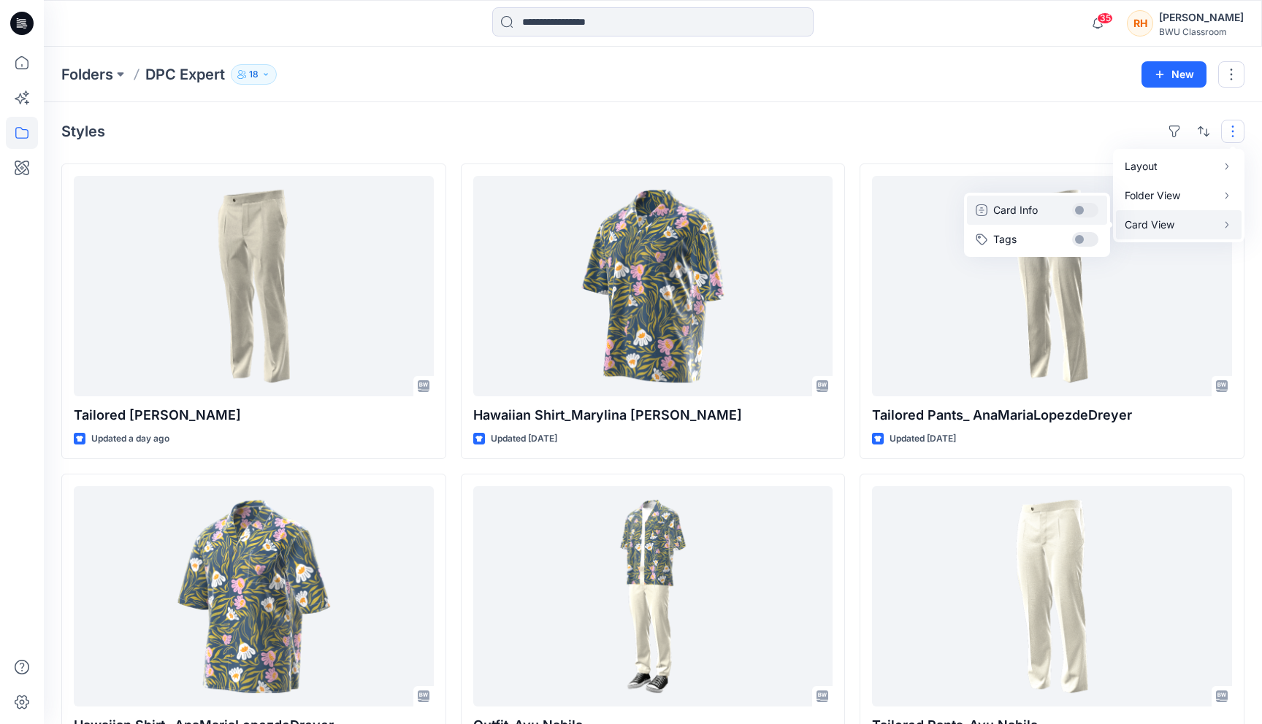
click at [1084, 208] on button "Card Info" at bounding box center [1037, 210] width 140 height 29
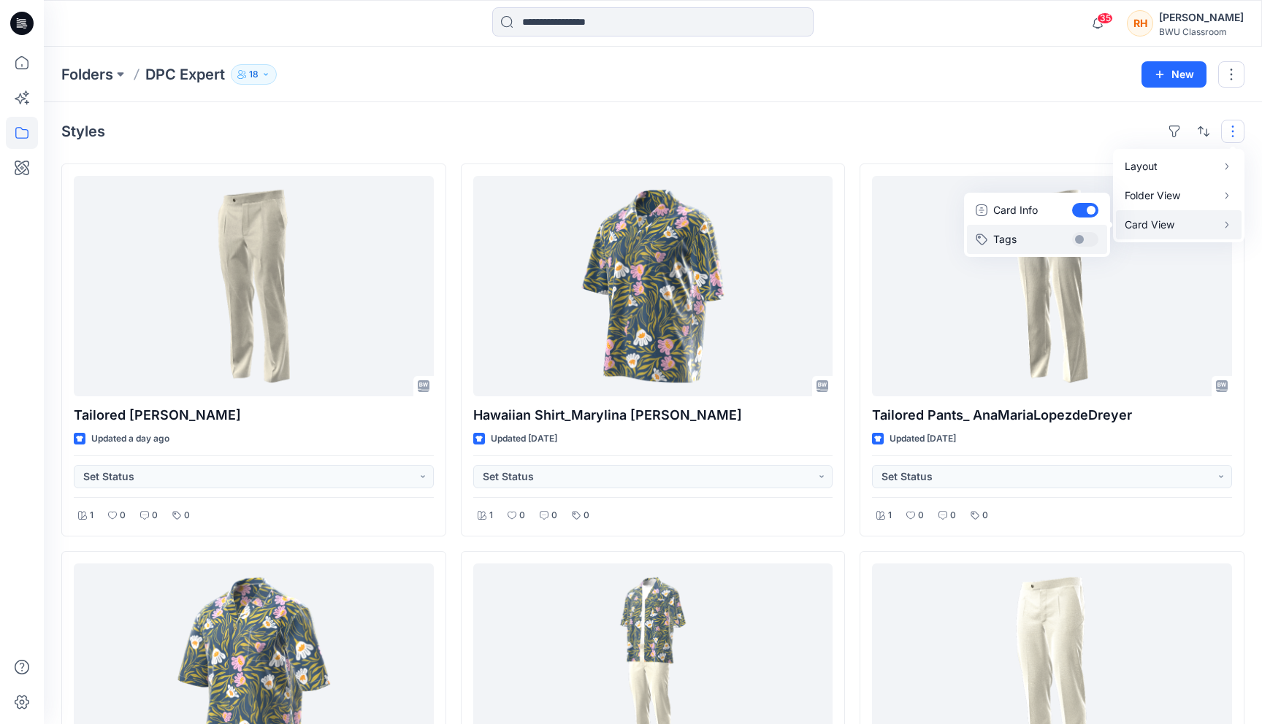
click at [1087, 237] on button "Tags" at bounding box center [1037, 239] width 140 height 29
click at [1087, 210] on button "Card Info" at bounding box center [1037, 210] width 140 height 29
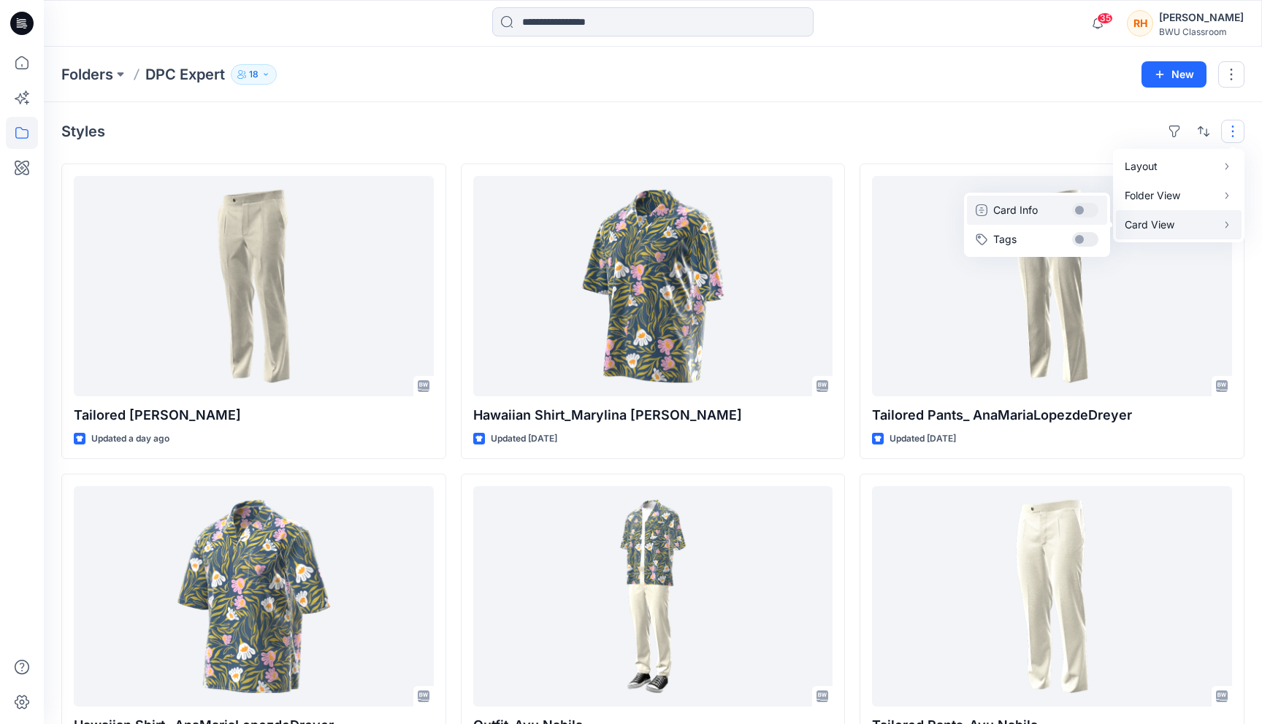
click at [1087, 210] on button "Card Info" at bounding box center [1037, 210] width 140 height 29
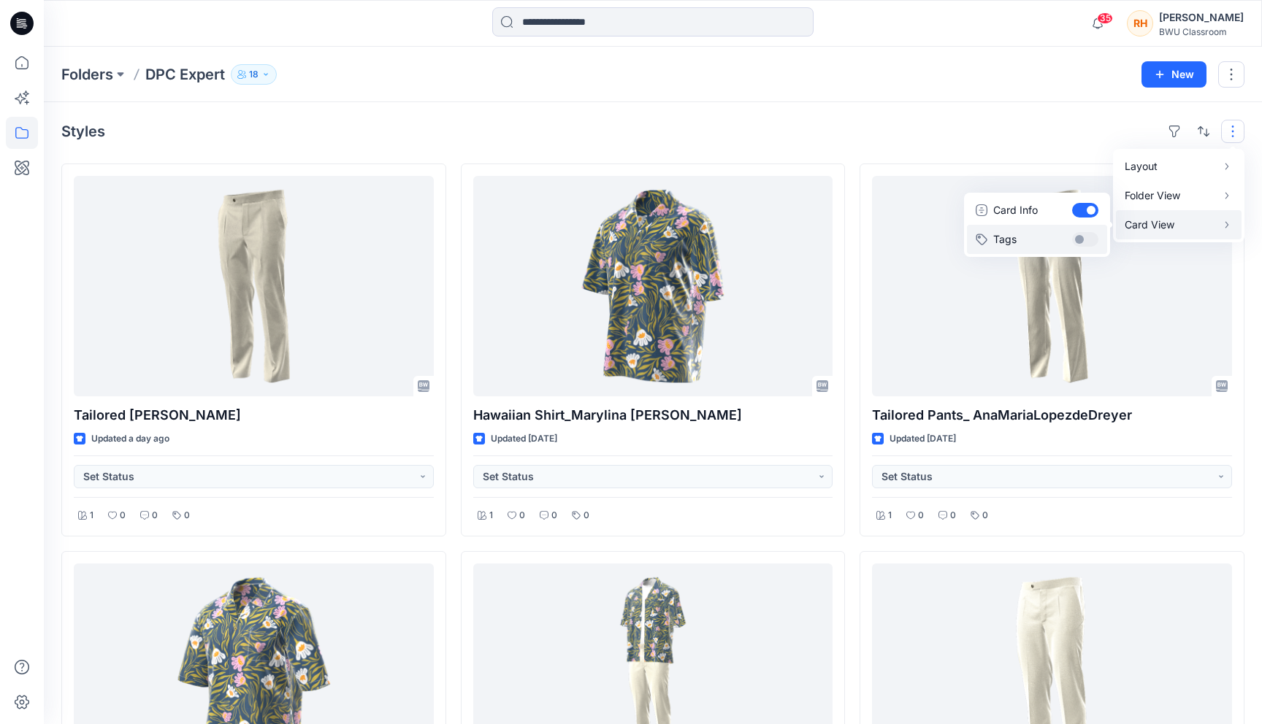
click at [1089, 240] on button "Tags" at bounding box center [1037, 239] width 140 height 29
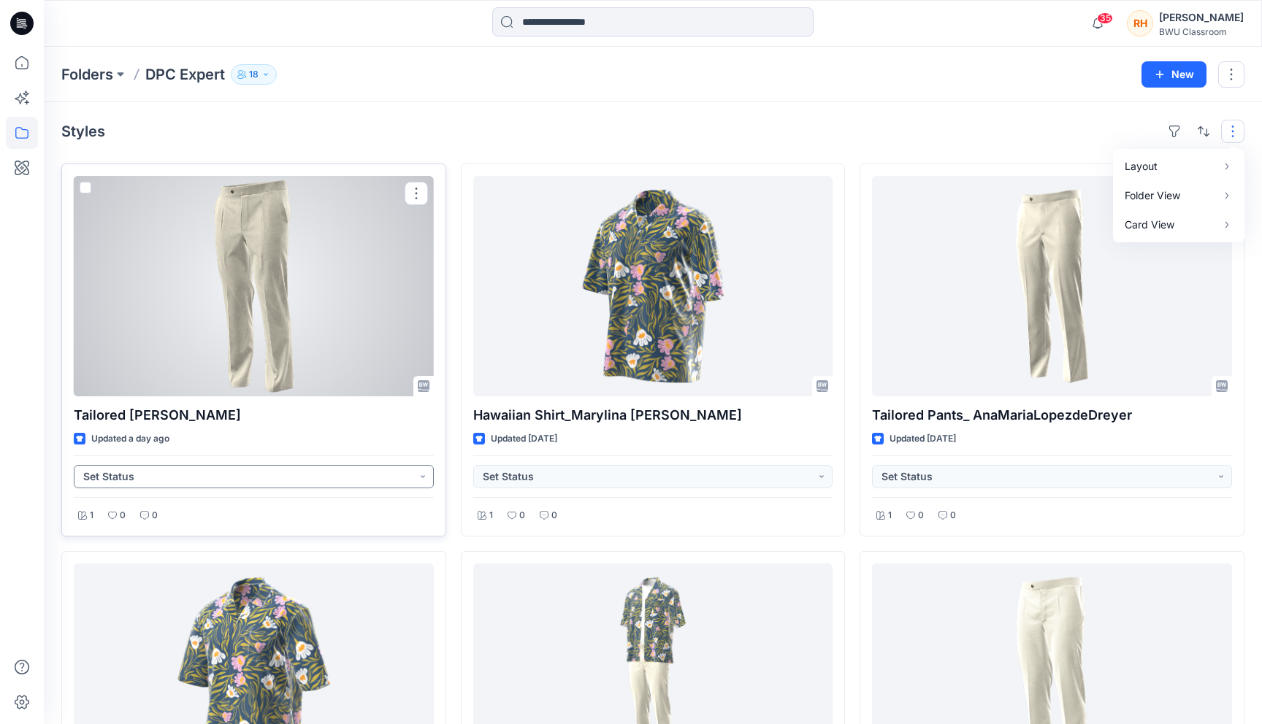
click at [366, 473] on button "Set Status" at bounding box center [254, 476] width 360 height 23
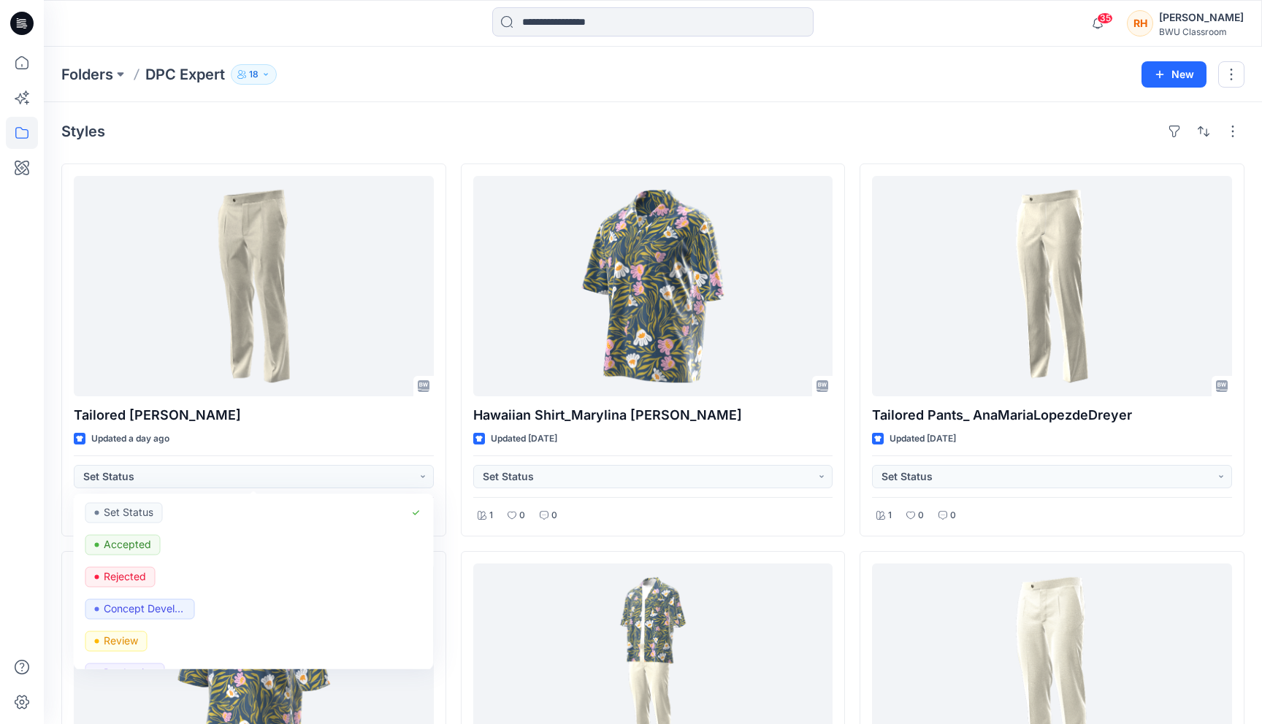
click at [426, 124] on div "Styles" at bounding box center [652, 131] width 1183 height 23
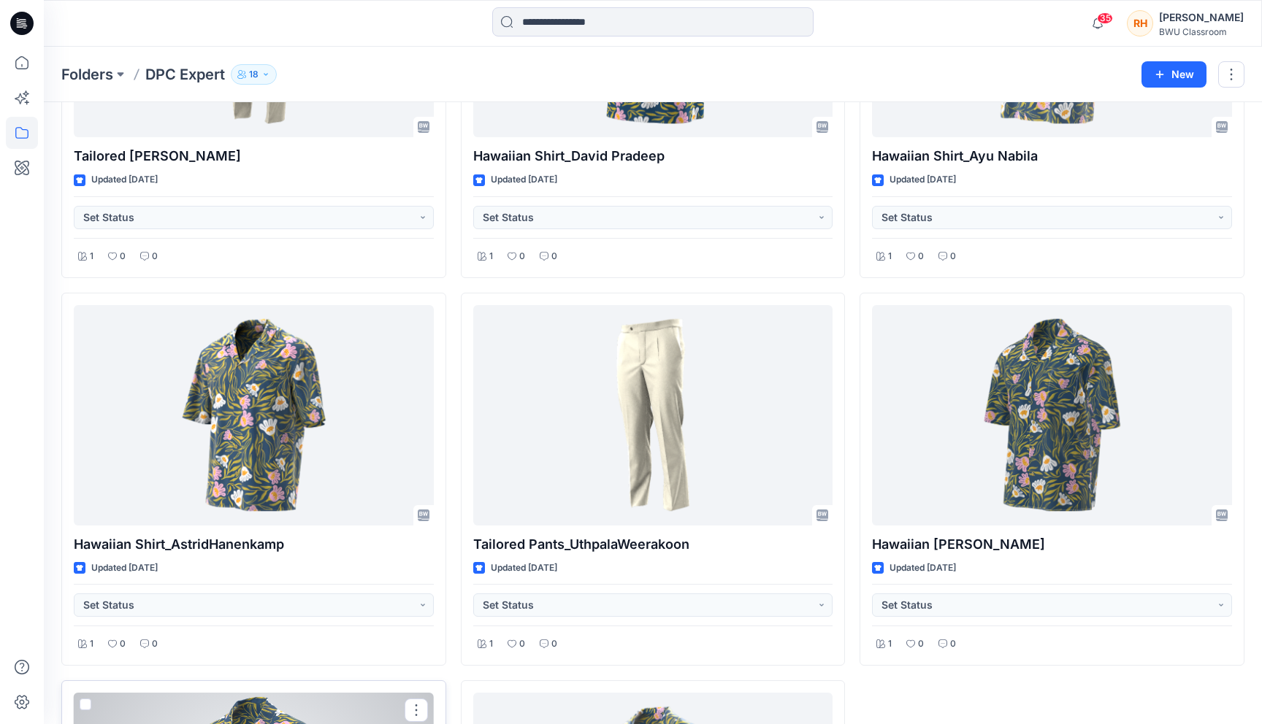
scroll to position [2454, 0]
